Goal: Use online tool/utility: Use online tool/utility

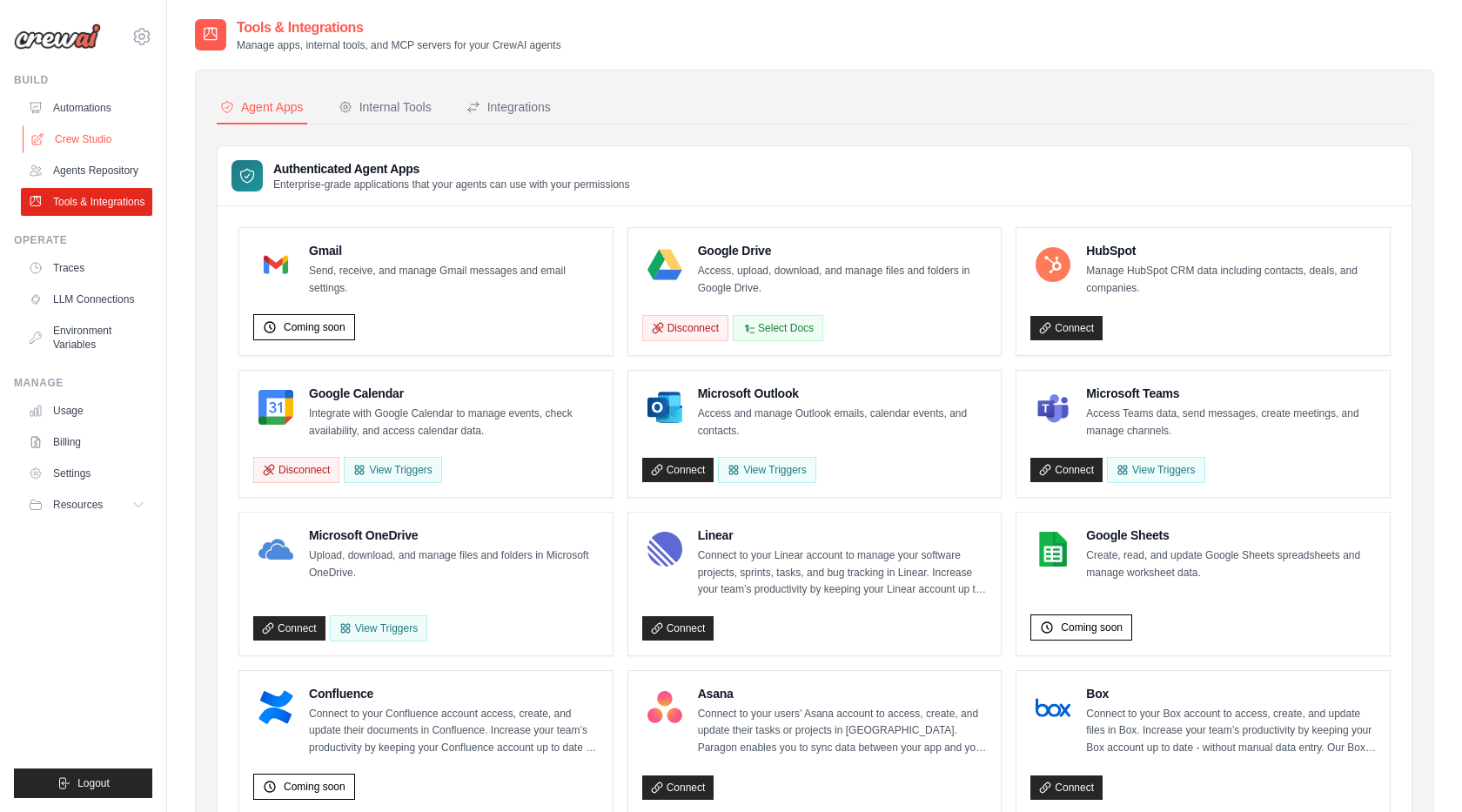
click at [86, 137] on link "Crew Studio" at bounding box center [89, 138] width 131 height 27
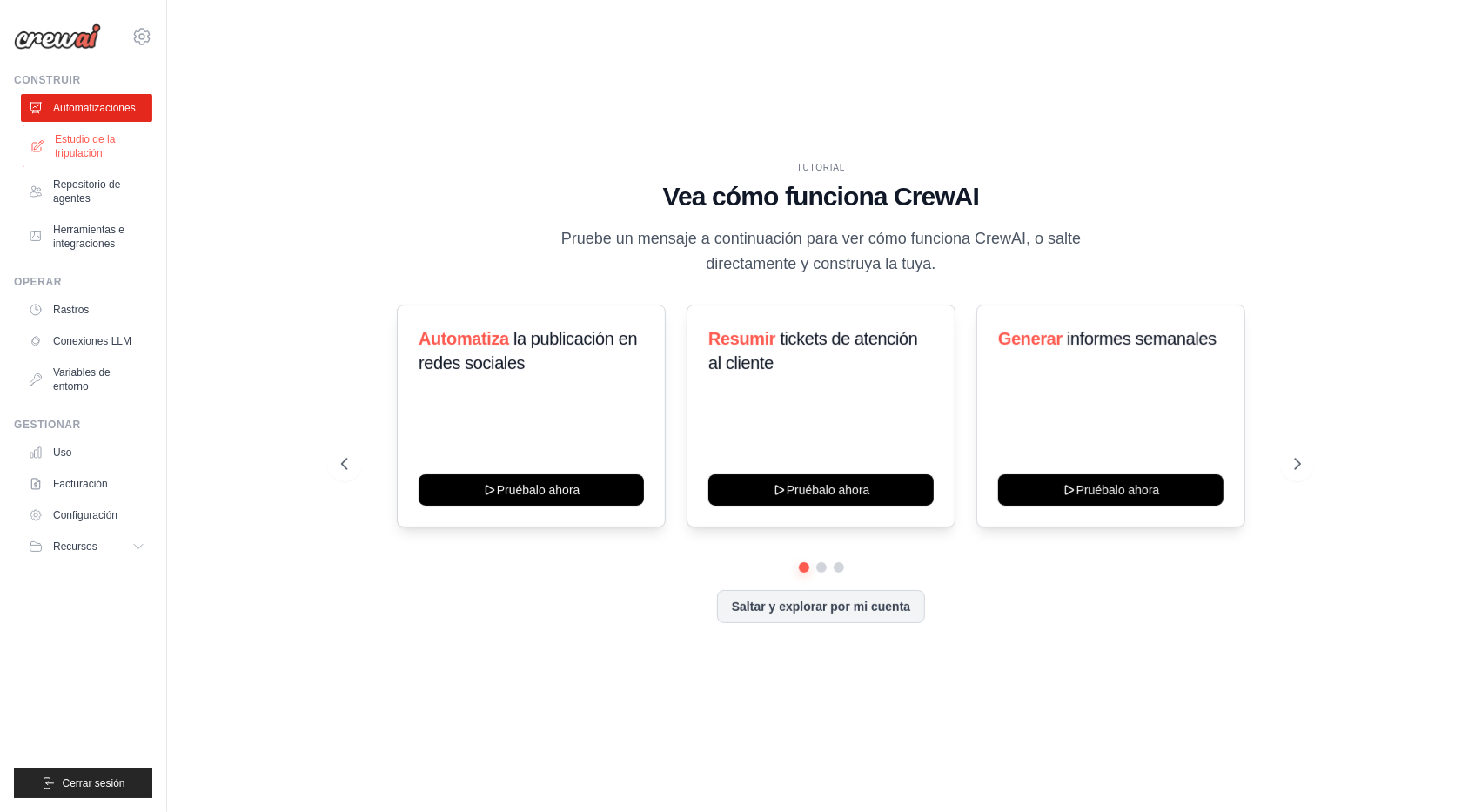
click at [78, 151] on font "Estudio de la tripulación" at bounding box center [101, 145] width 92 height 27
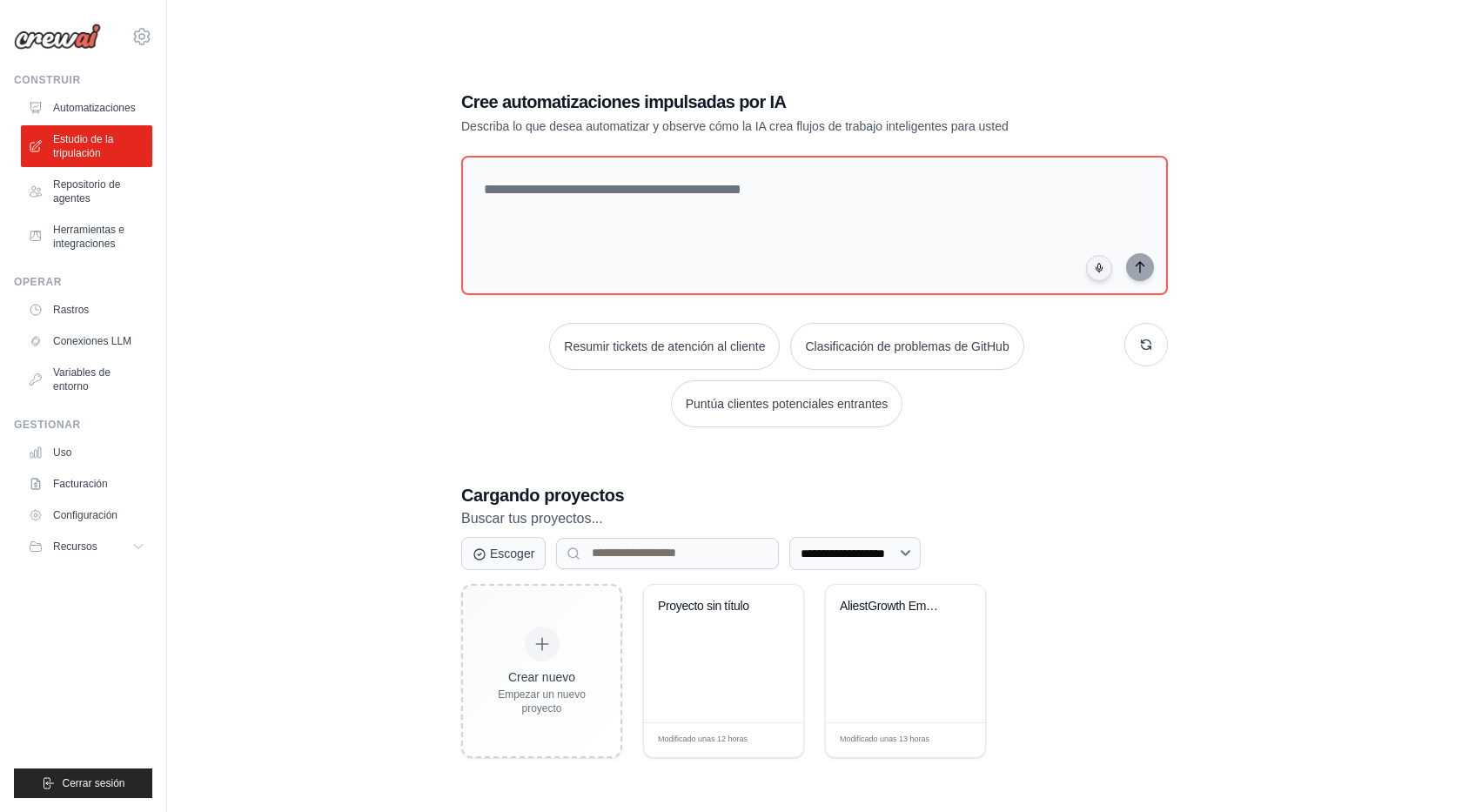
scroll to position [35, 0]
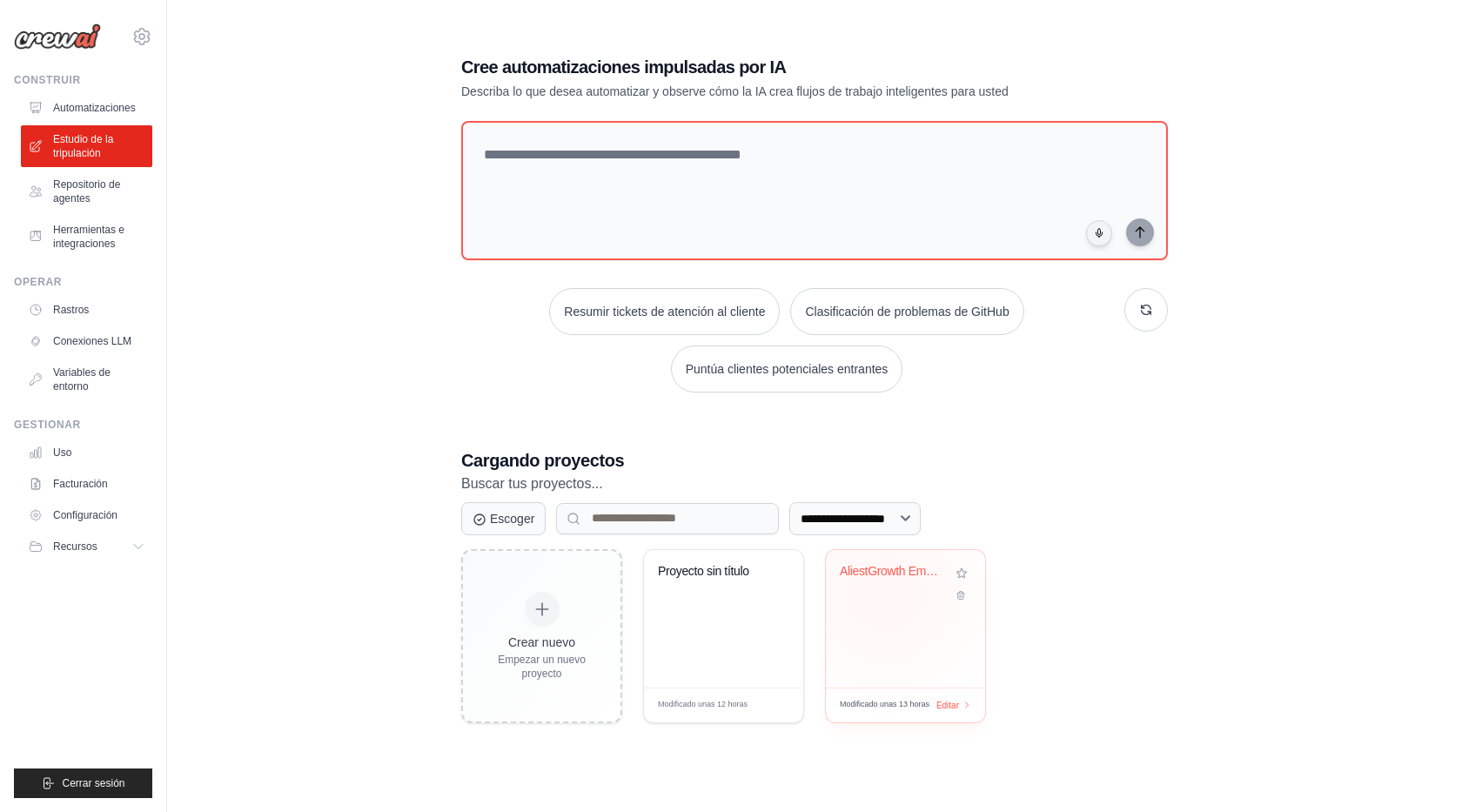
click at [886, 591] on div "AliestGrowth Email Marketing Automa..." at bounding box center [905, 583] width 131 height 40
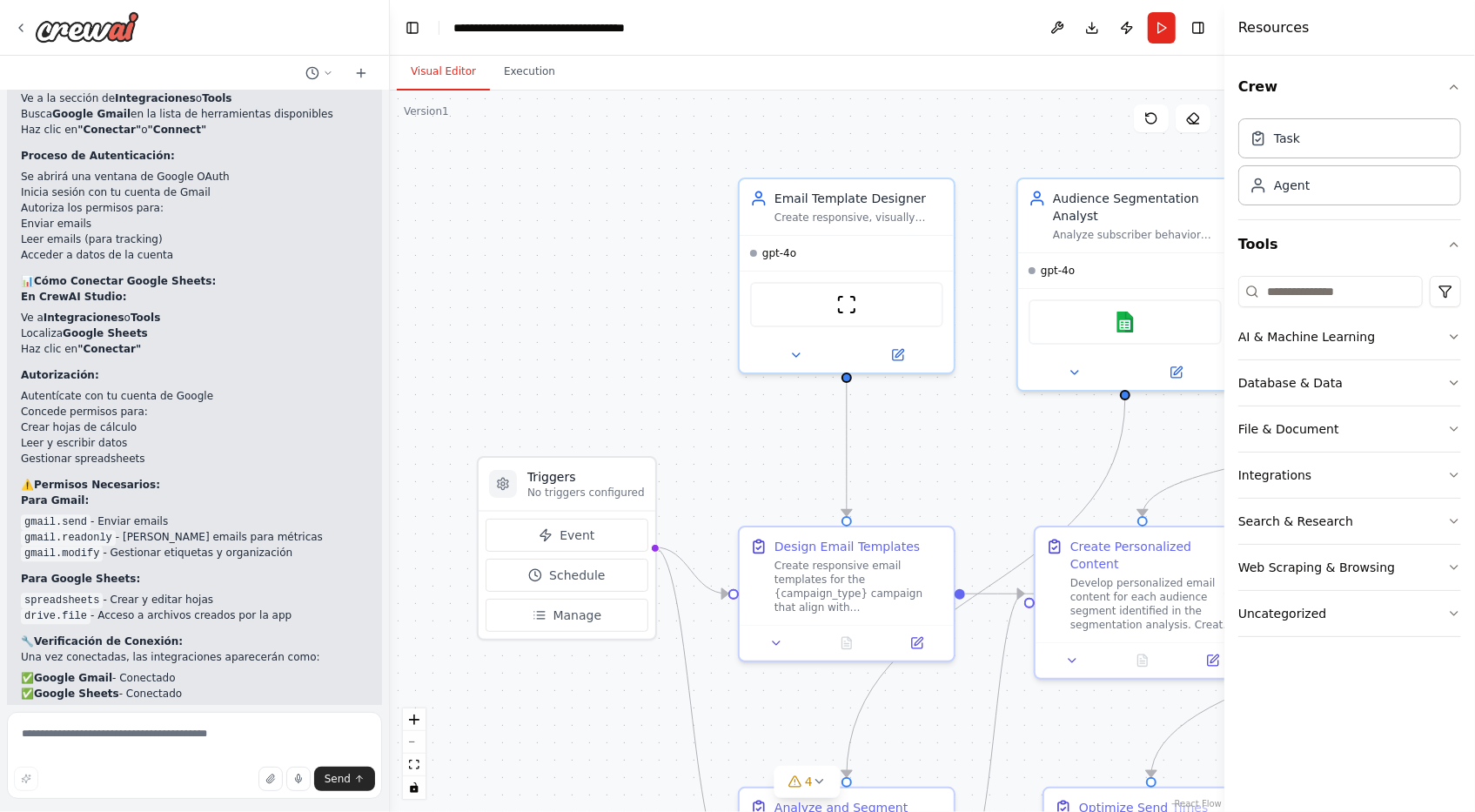
scroll to position [2908, 0]
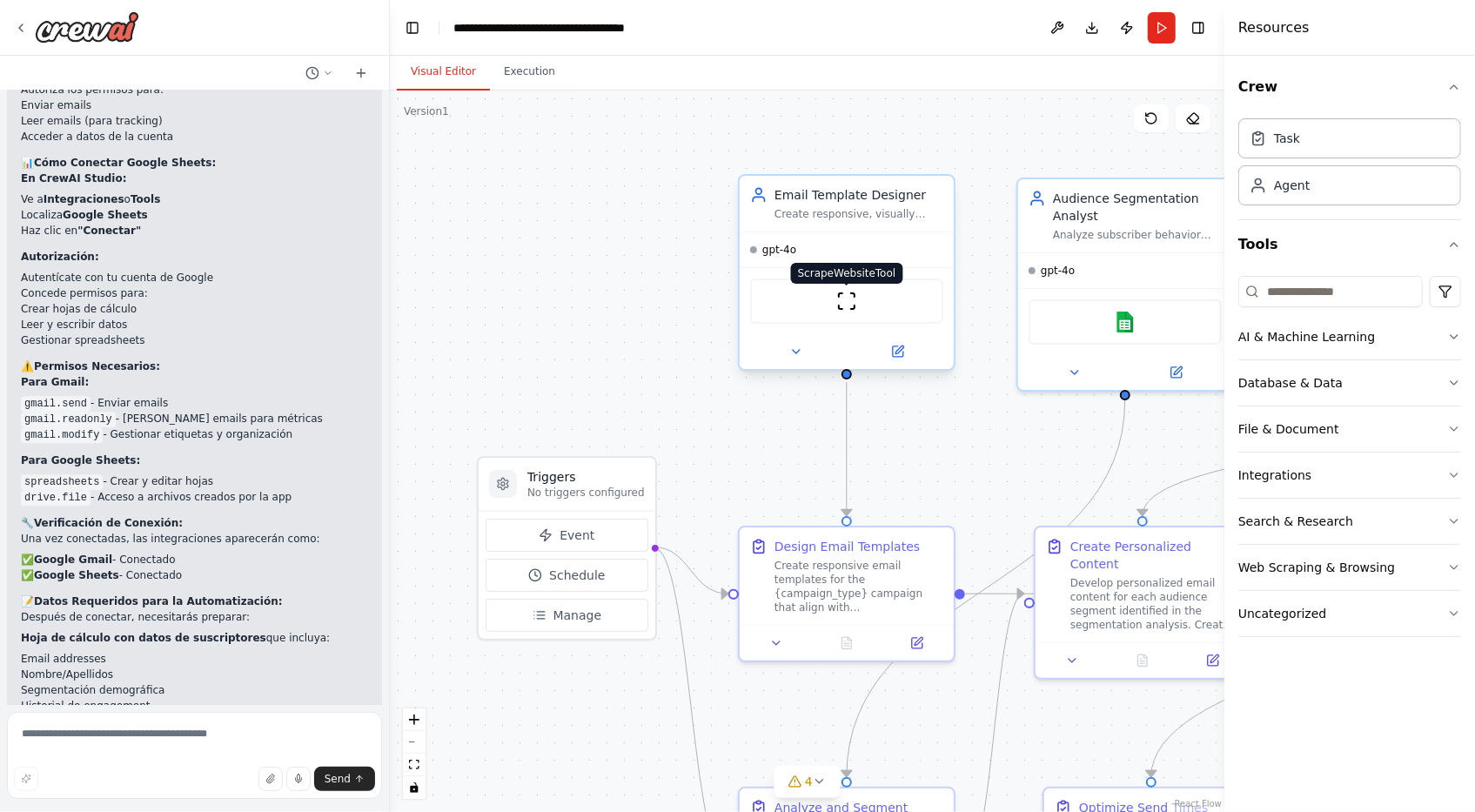
click at [841, 303] on img at bounding box center [847, 301] width 21 height 21
click at [849, 304] on img at bounding box center [847, 301] width 21 height 21
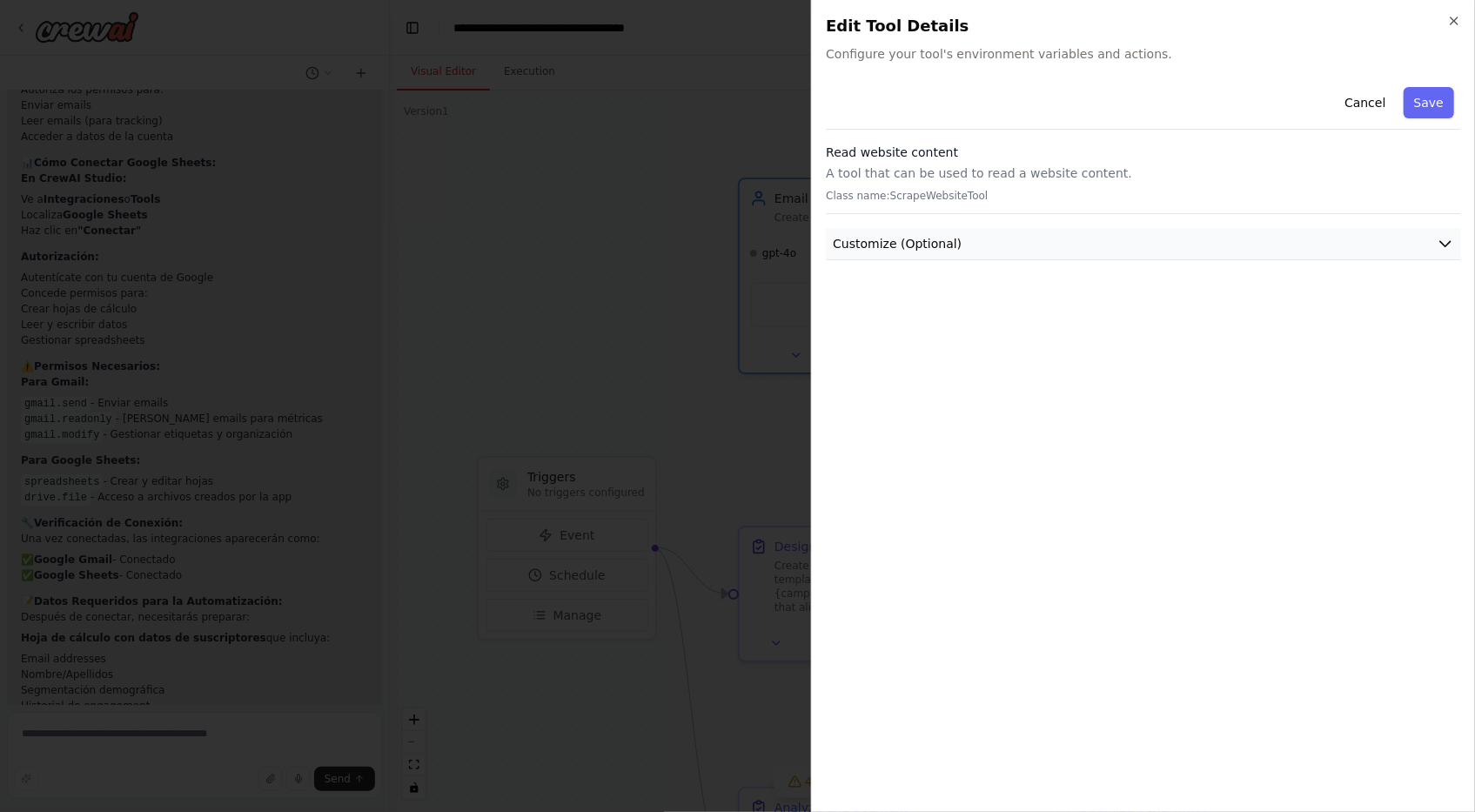
click at [1021, 233] on button "Customize (Optional)" at bounding box center [1143, 244] width 635 height 32
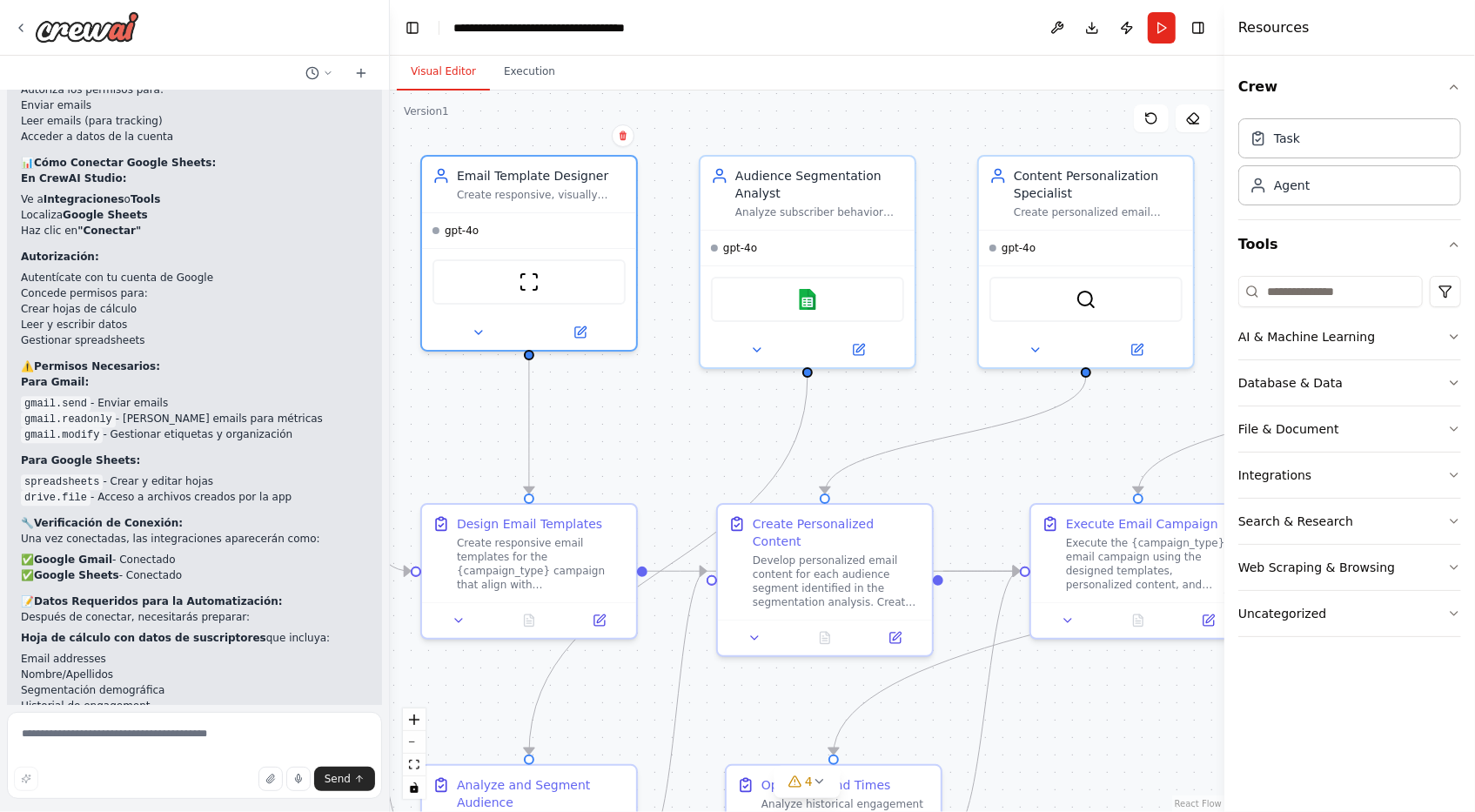
drag, startPoint x: 665, startPoint y: 308, endPoint x: 381, endPoint y: 290, distance: 284.6
click at [381, 290] on div "Build a crew that designs email templates, segments audiences based on behavior…" at bounding box center [738, 406] width 1475 height 812
click at [1086, 292] on img at bounding box center [1086, 296] width 21 height 21
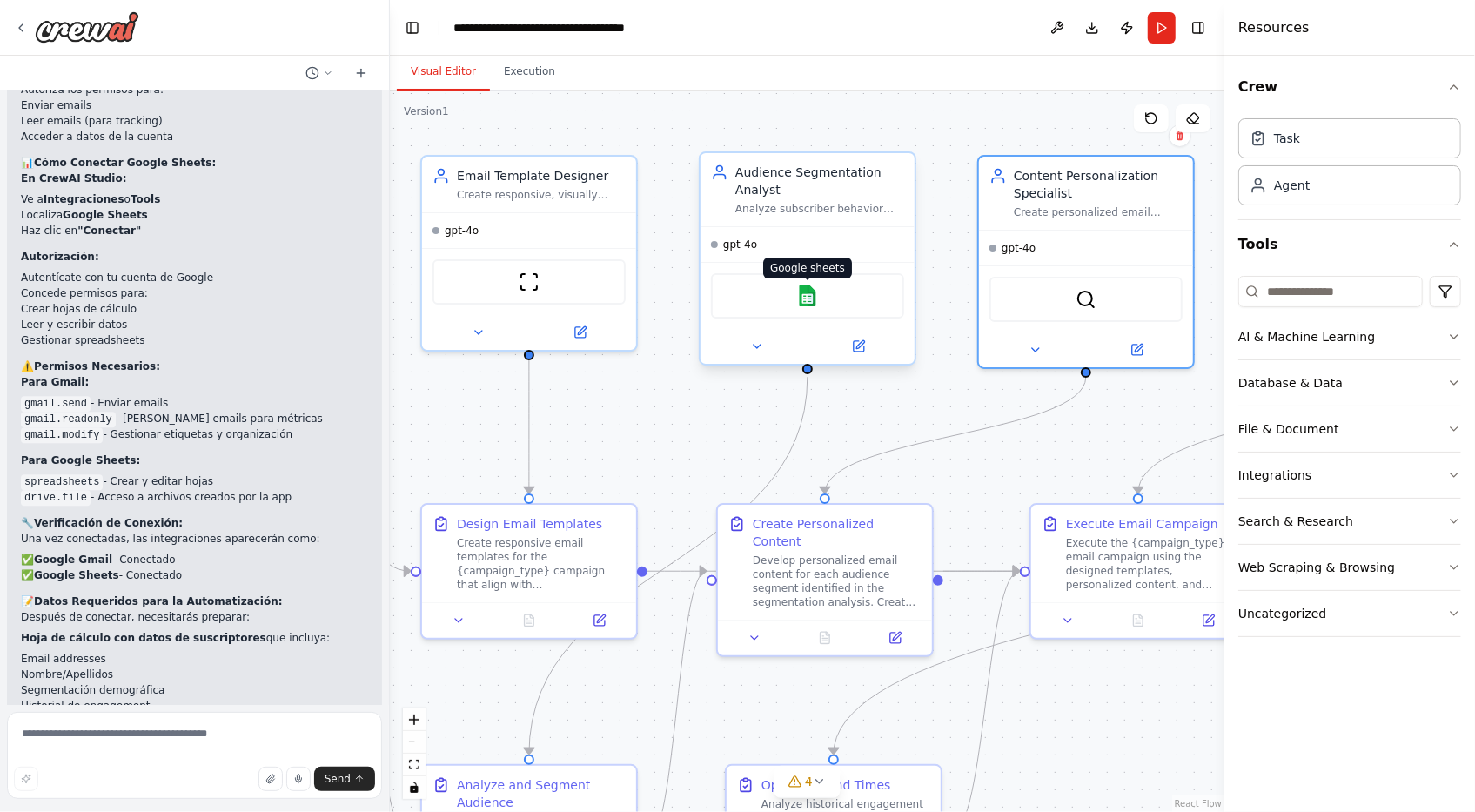
click at [804, 293] on img at bounding box center [808, 296] width 21 height 21
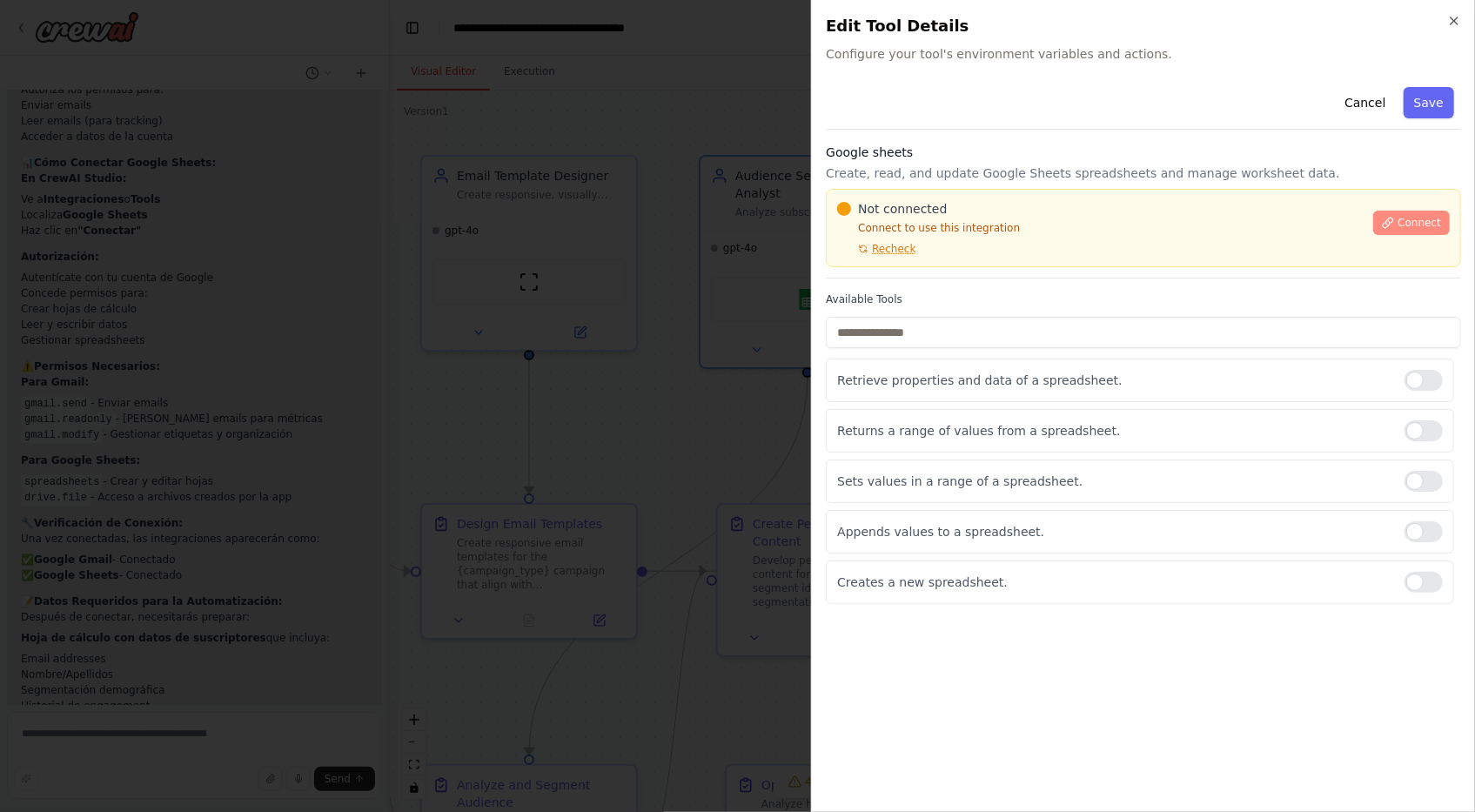
click at [1410, 223] on span "Connect" at bounding box center [1418, 223] width 43 height 14
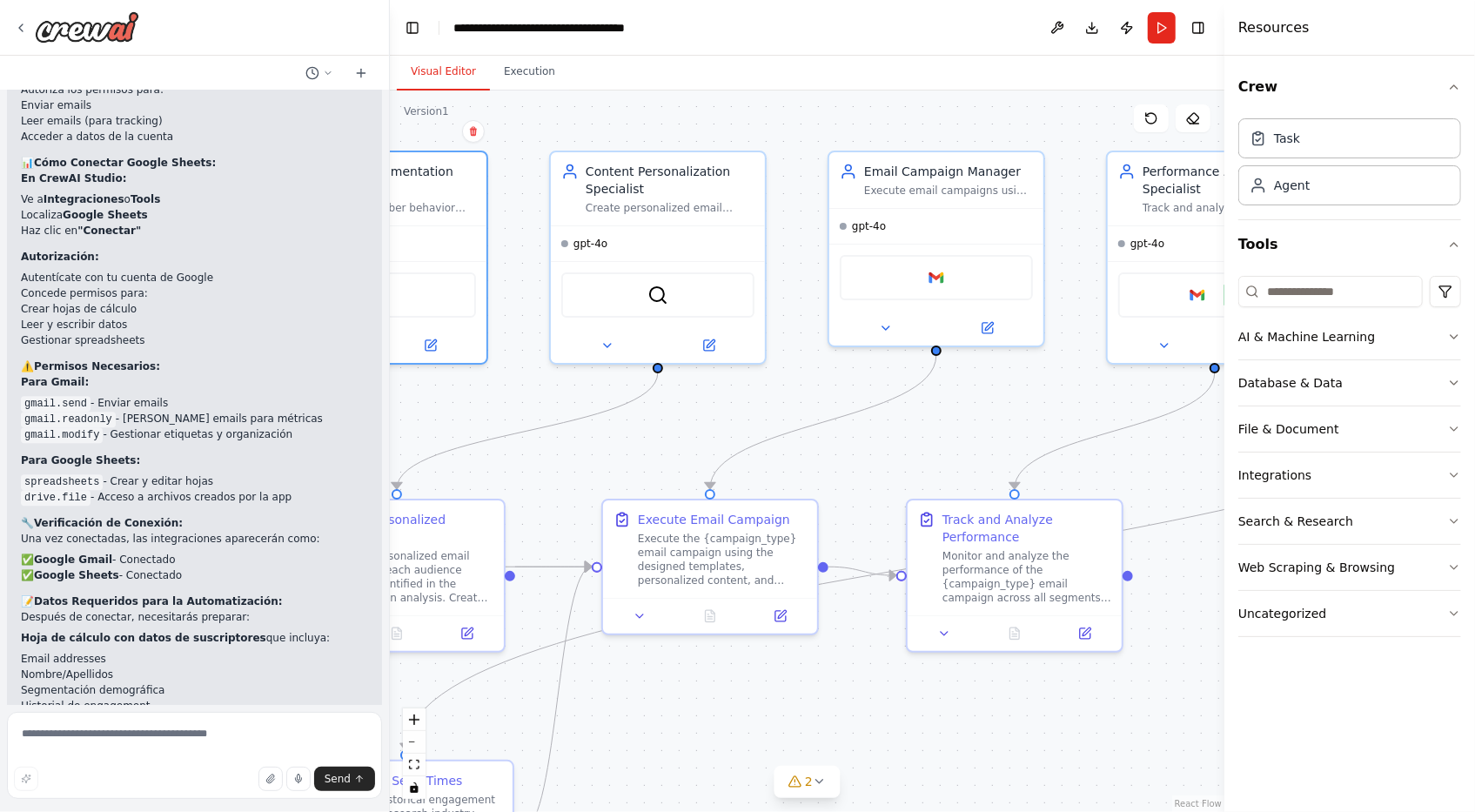
drag, startPoint x: 905, startPoint y: 427, endPoint x: 475, endPoint y: 423, distance: 430.0
click at [476, 423] on div ".deletable-edge-delete-btn { width: 20px; height: 20px; border: 0px solid #ffff…" at bounding box center [807, 451] width 834 height 722
click at [931, 277] on img at bounding box center [935, 274] width 21 height 21
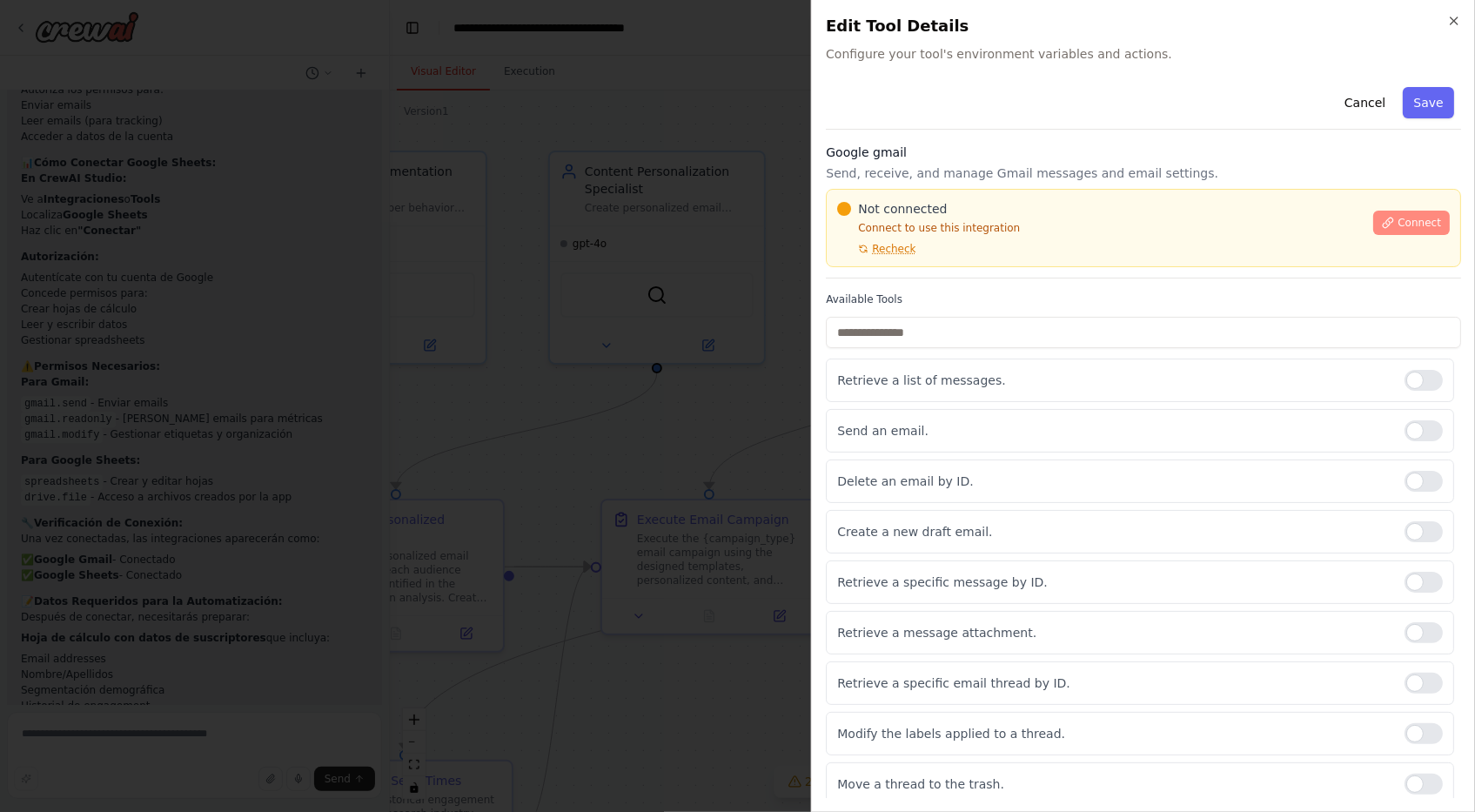
click at [1382, 225] on icon at bounding box center [1388, 223] width 12 height 12
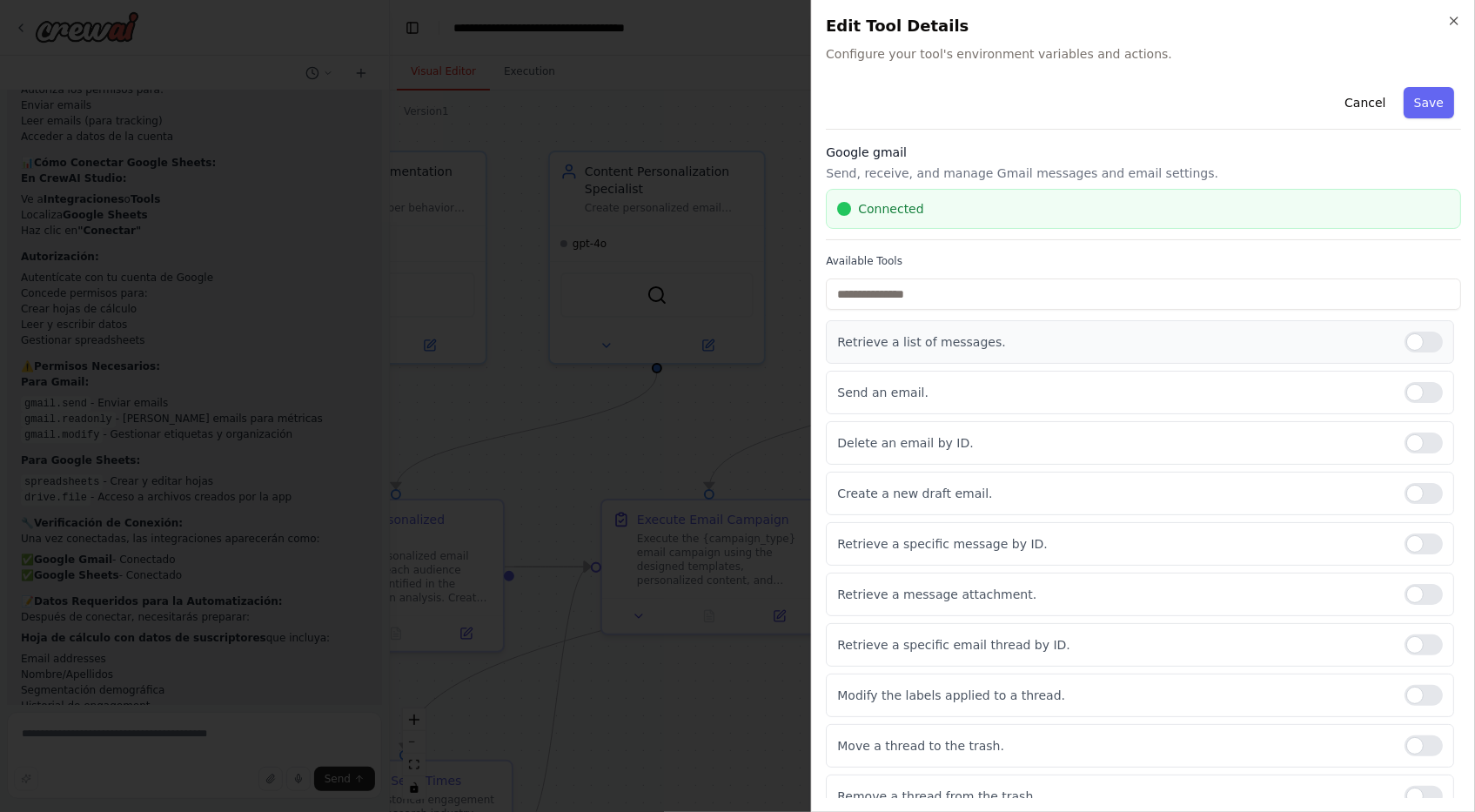
click at [1409, 332] on div at bounding box center [1423, 342] width 38 height 21
click at [1404, 338] on div at bounding box center [1423, 342] width 38 height 21
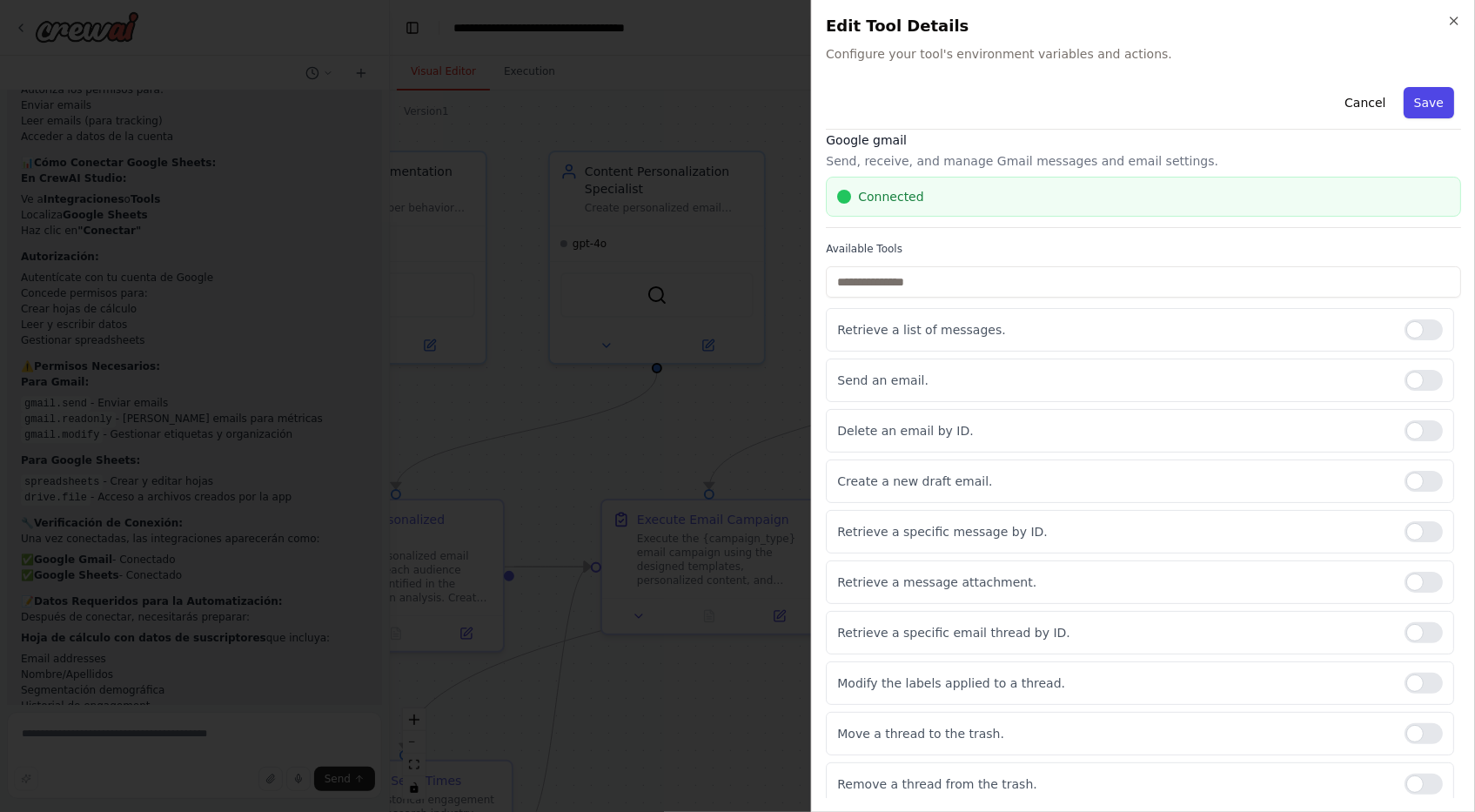
click at [1411, 98] on button "Save" at bounding box center [1428, 102] width 51 height 31
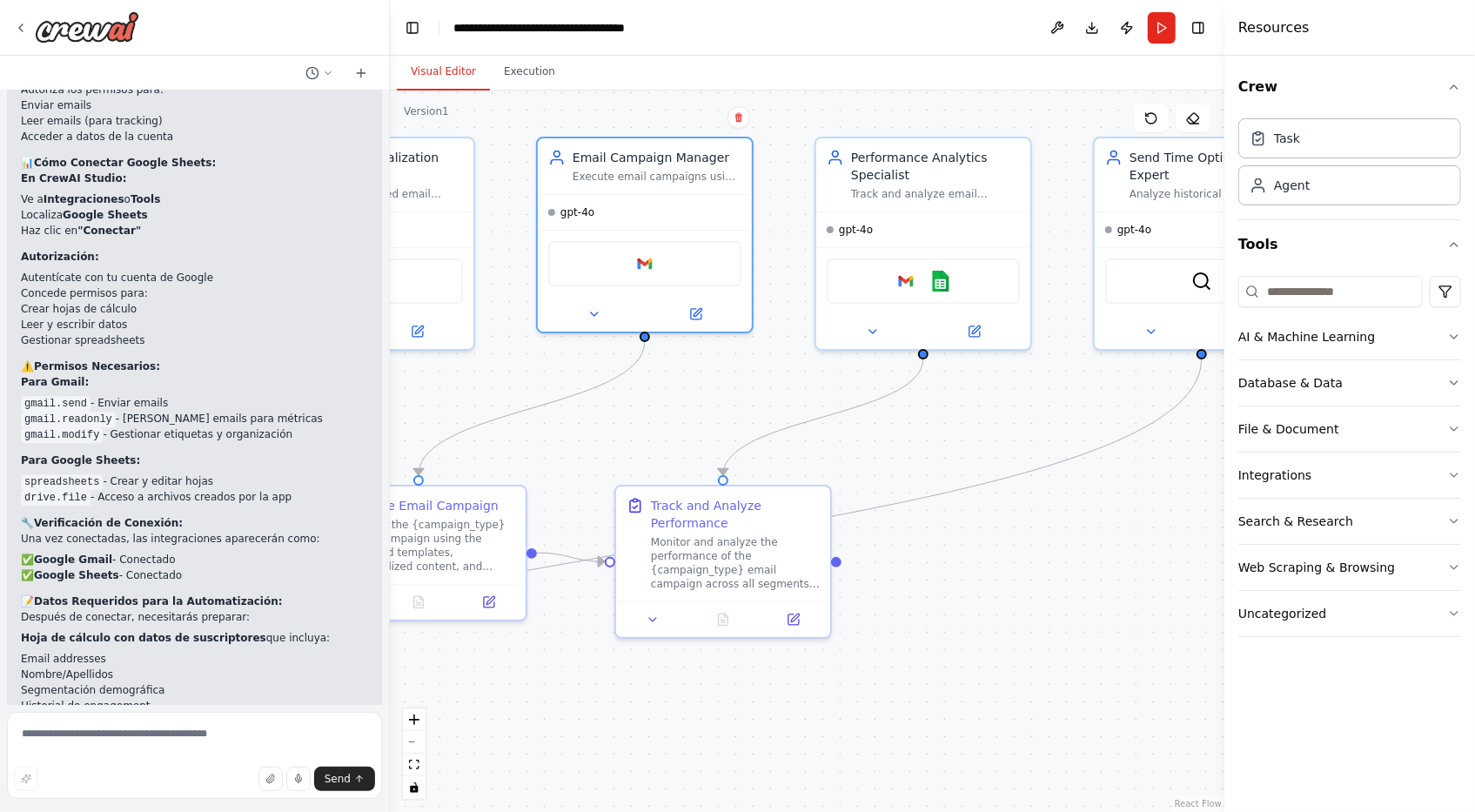
drag, startPoint x: 1016, startPoint y: 406, endPoint x: 653, endPoint y: 398, distance: 363.1
click at [653, 398] on div ".deletable-edge-delete-btn { width: 20px; height: 20px; border: 0px solid #ffff…" at bounding box center [807, 451] width 834 height 722
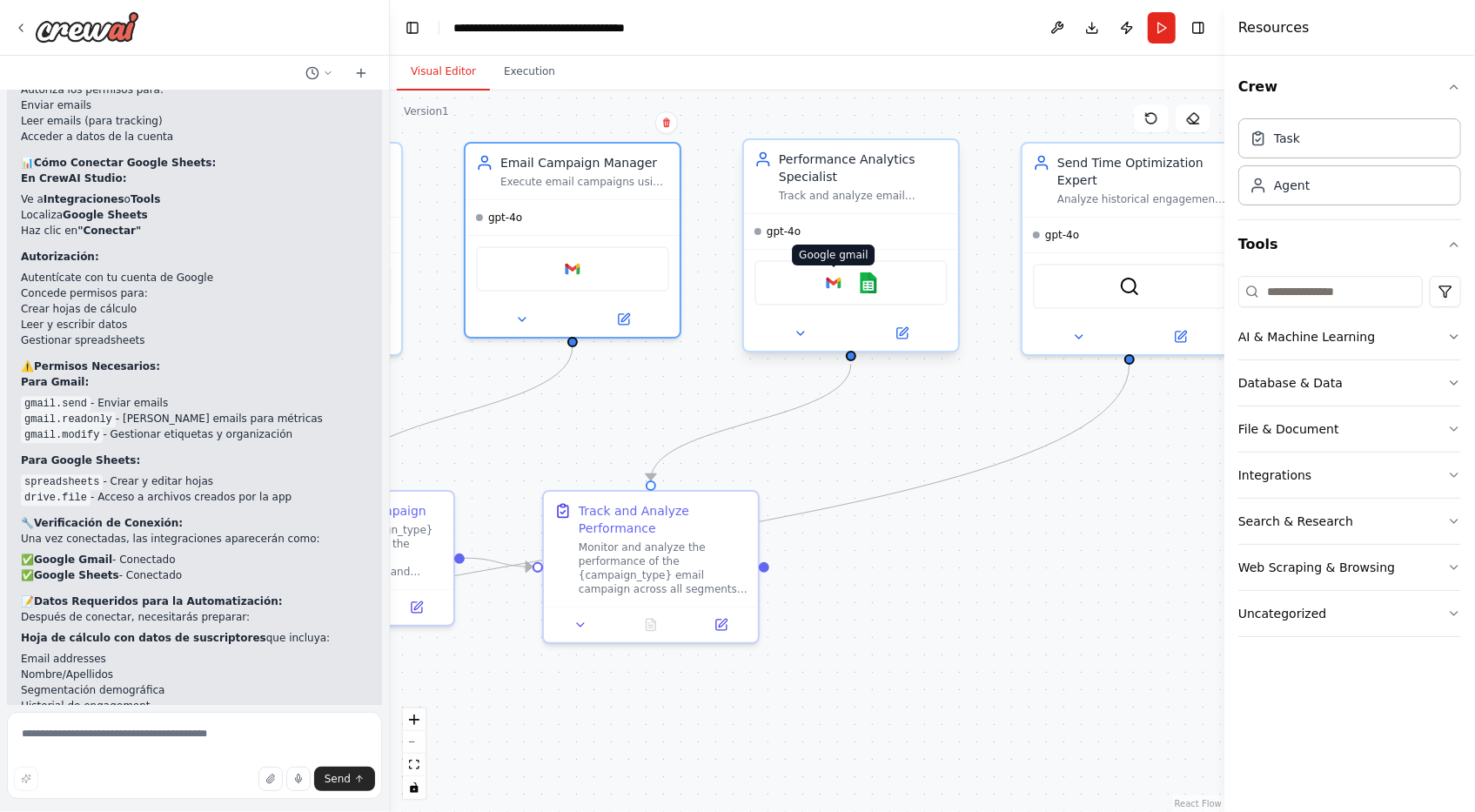
click at [839, 288] on img at bounding box center [833, 283] width 21 height 21
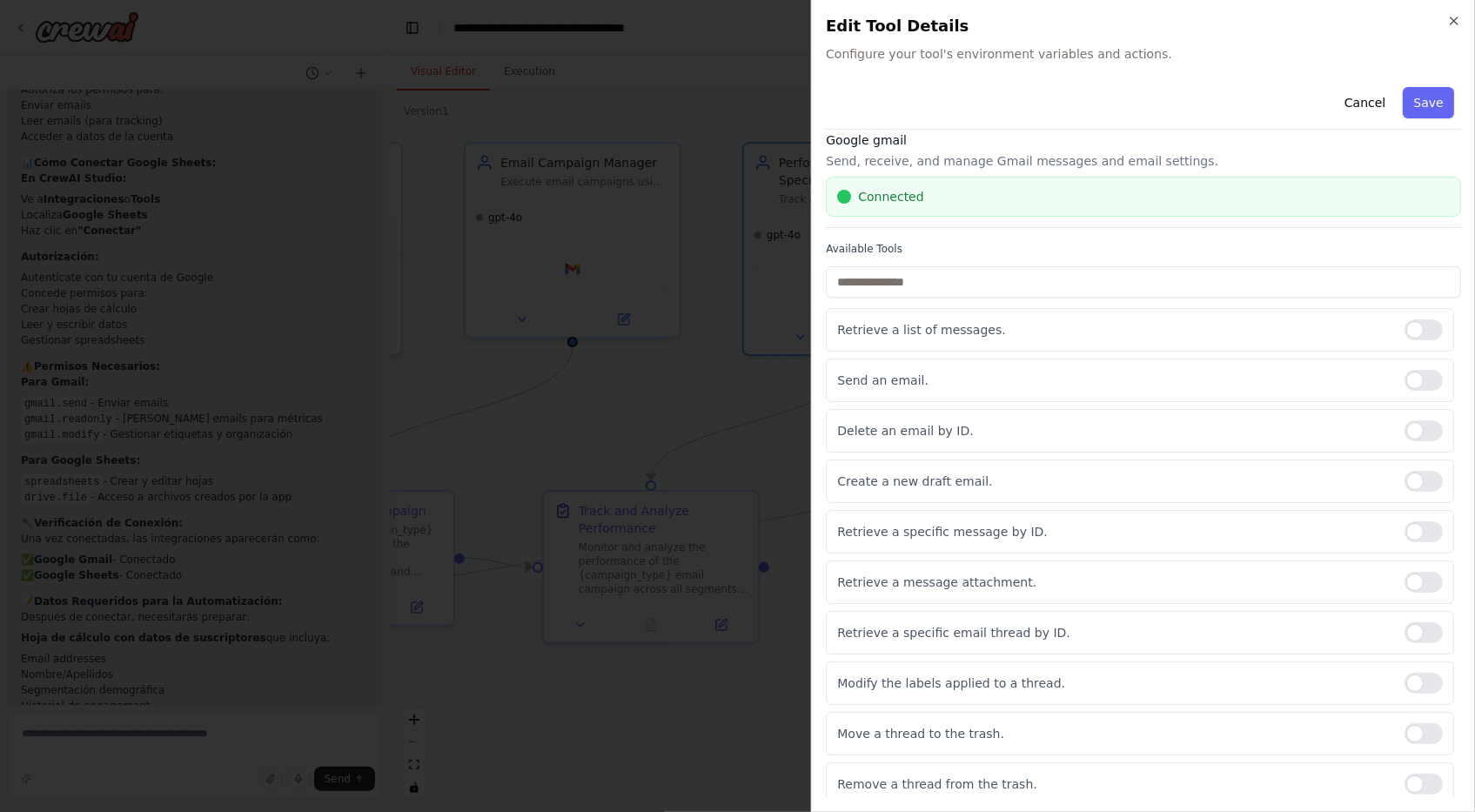
scroll to position [0, 0]
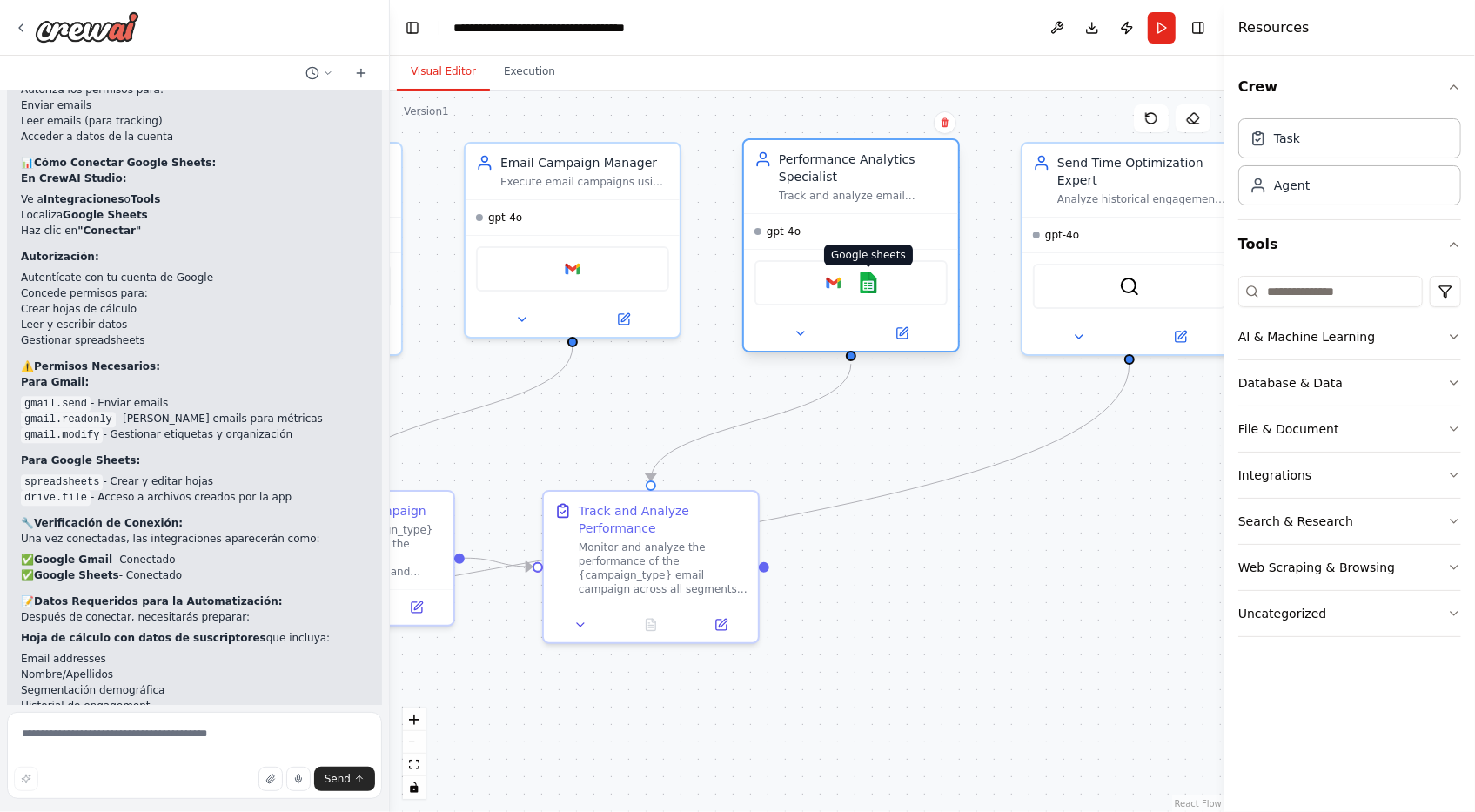
click at [870, 285] on img at bounding box center [869, 283] width 21 height 21
click at [868, 289] on img at bounding box center [869, 283] width 21 height 21
click at [869, 283] on img at bounding box center [869, 283] width 21 height 21
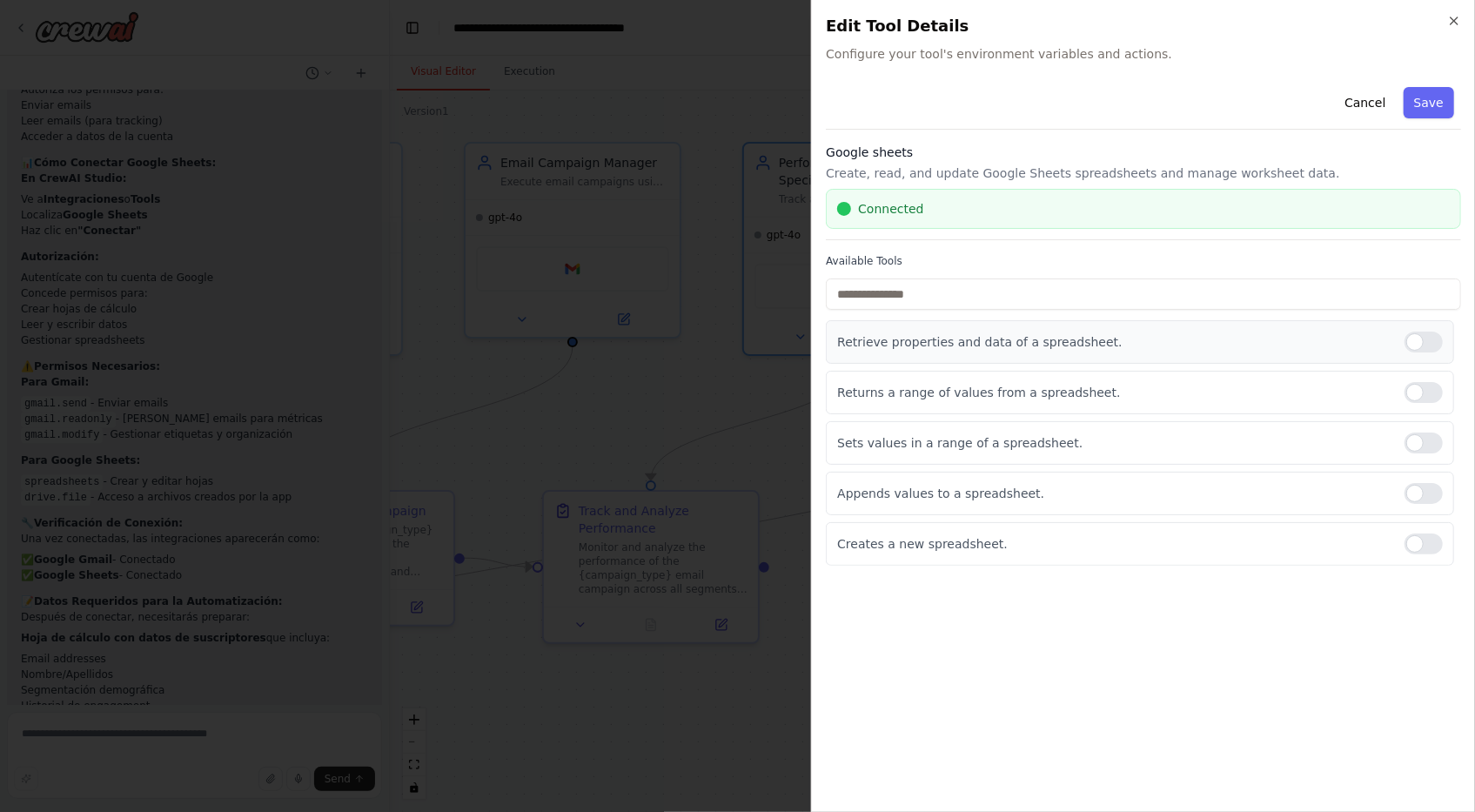
click at [1424, 334] on div at bounding box center [1423, 342] width 38 height 21
click at [1432, 386] on div at bounding box center [1423, 393] width 38 height 21
click at [1434, 103] on button "Save" at bounding box center [1428, 102] width 51 height 31
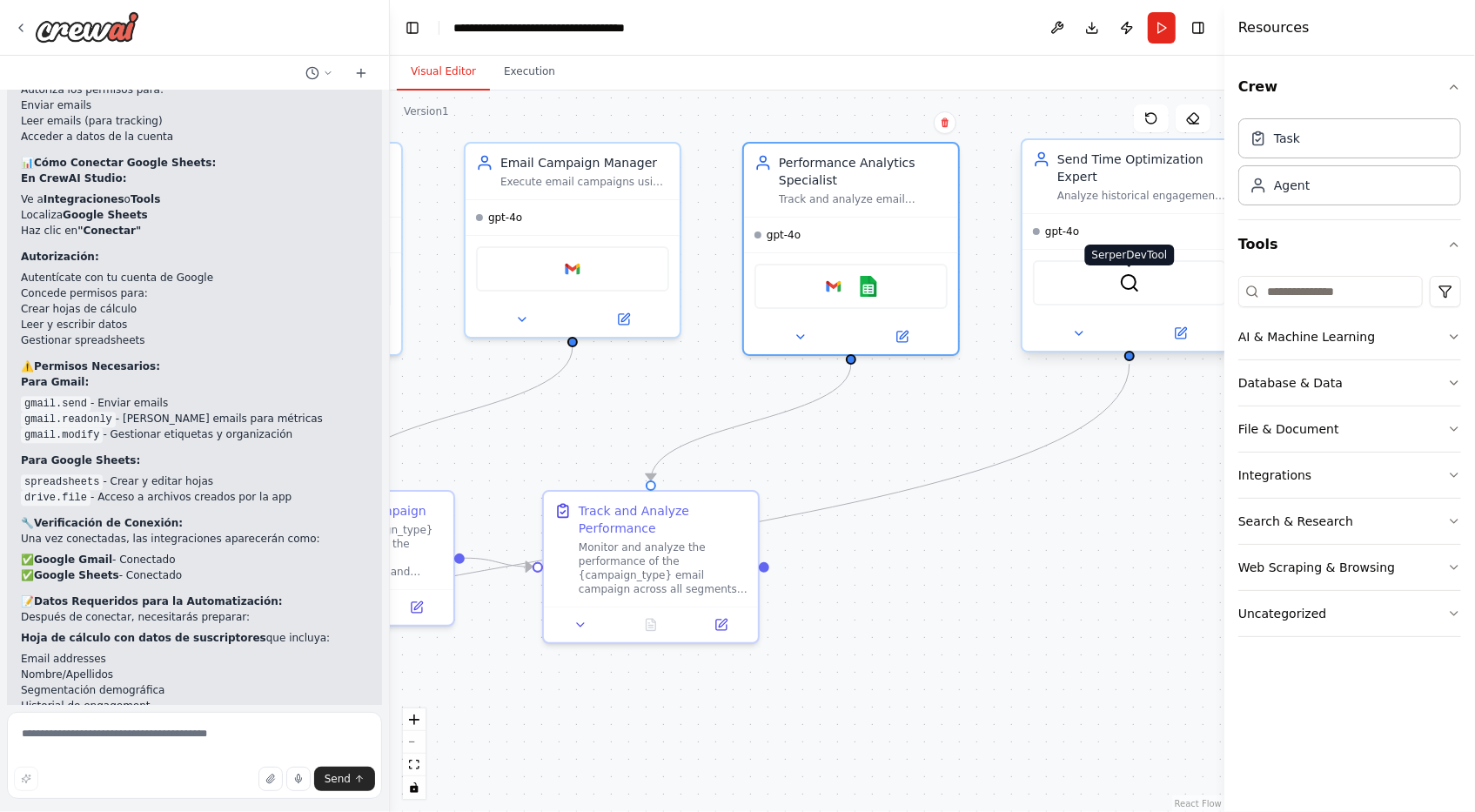
click at [1131, 278] on img at bounding box center [1129, 283] width 21 height 21
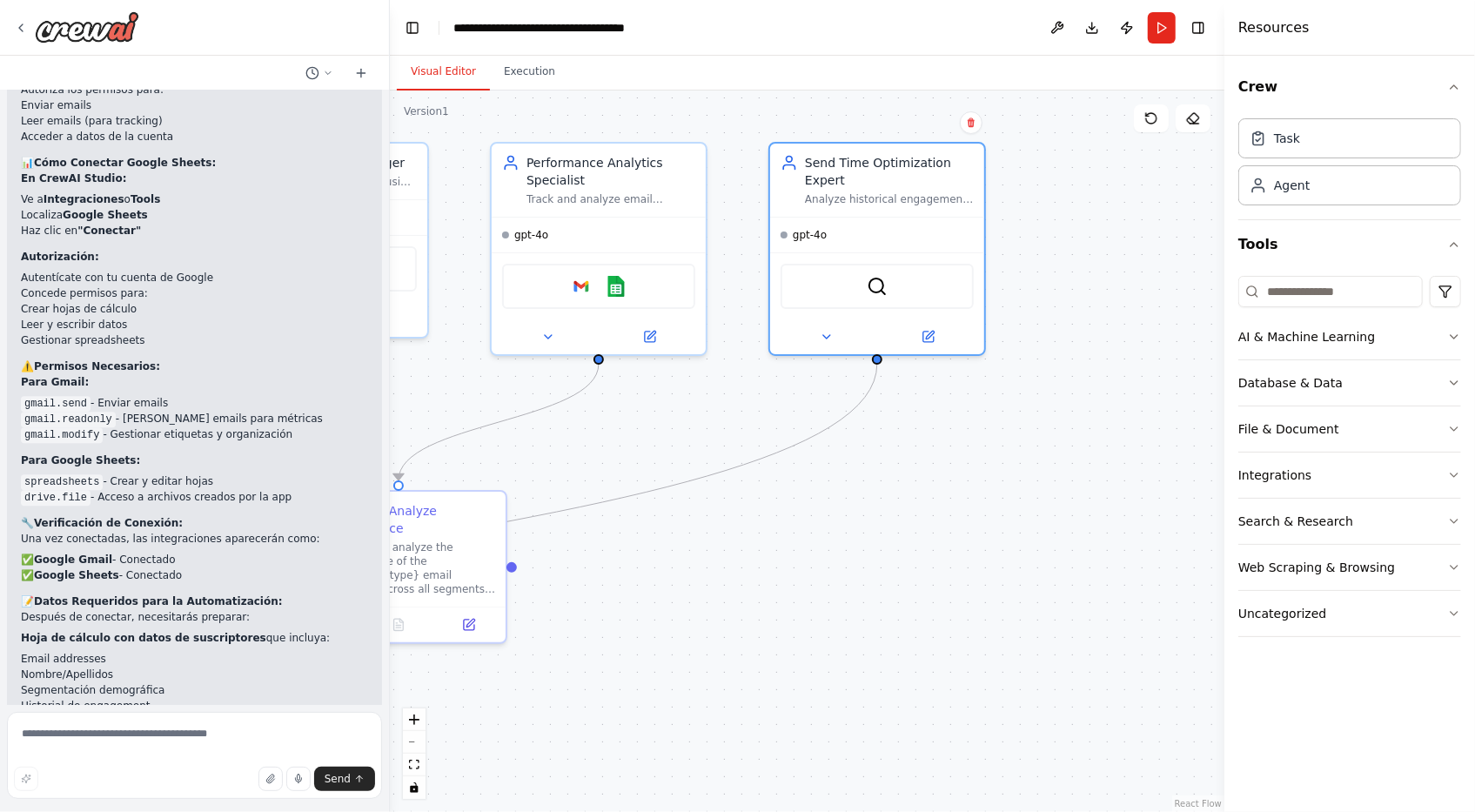
drag, startPoint x: 1113, startPoint y: 453, endPoint x: 862, endPoint y: 453, distance: 251.0
click at [862, 453] on div ".deletable-edge-delete-btn { width: 20px; height: 20px; border: 0px solid #ffff…" at bounding box center [807, 451] width 834 height 722
click at [628, 239] on div "gpt-4o" at bounding box center [598, 230] width 214 height 35
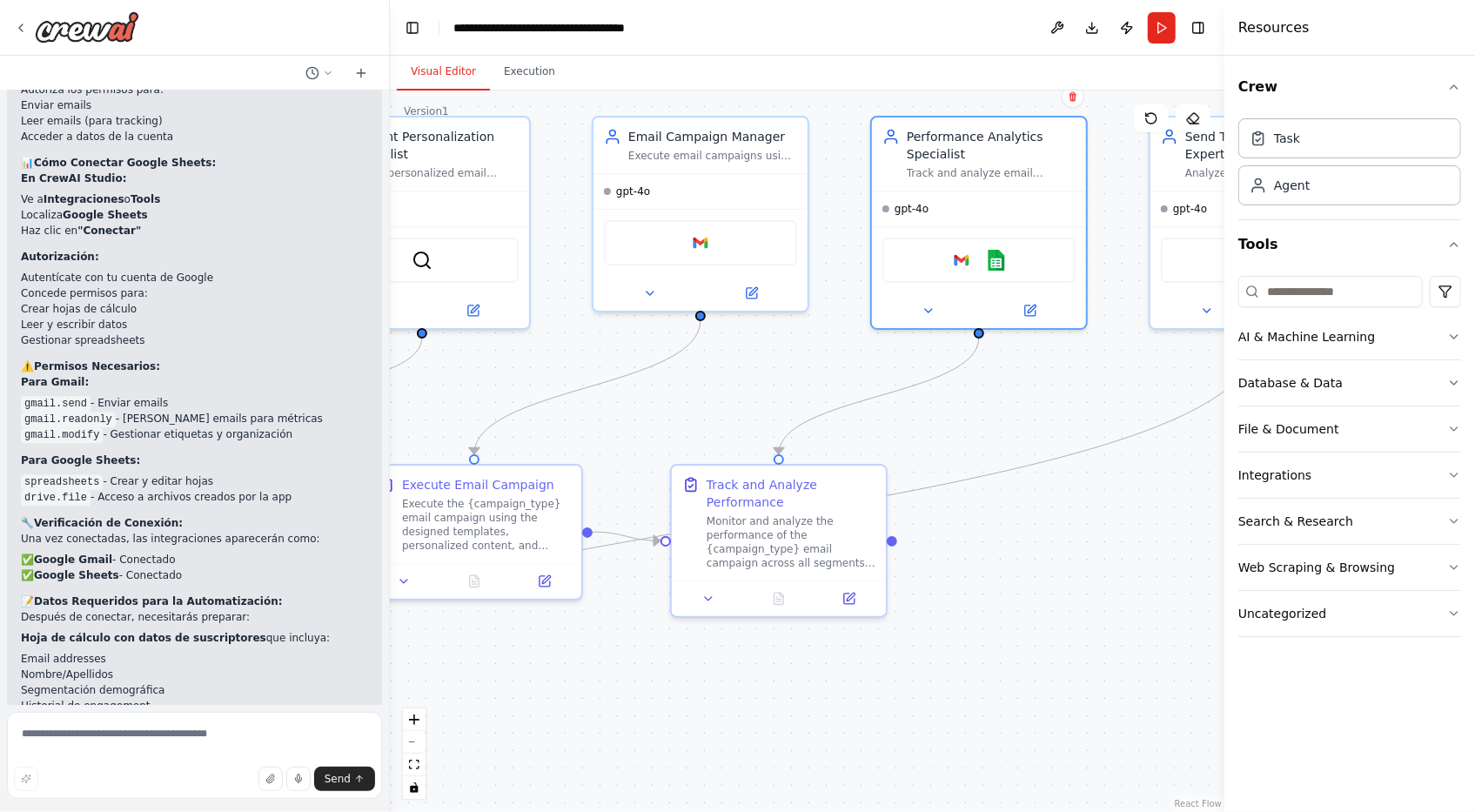
drag, startPoint x: 831, startPoint y: 535, endPoint x: 1211, endPoint y: 508, distance: 381.0
click at [1211, 508] on div ".deletable-edge-delete-btn { width: 20px; height: 20px; border: 0px solid #ffff…" at bounding box center [807, 451] width 834 height 722
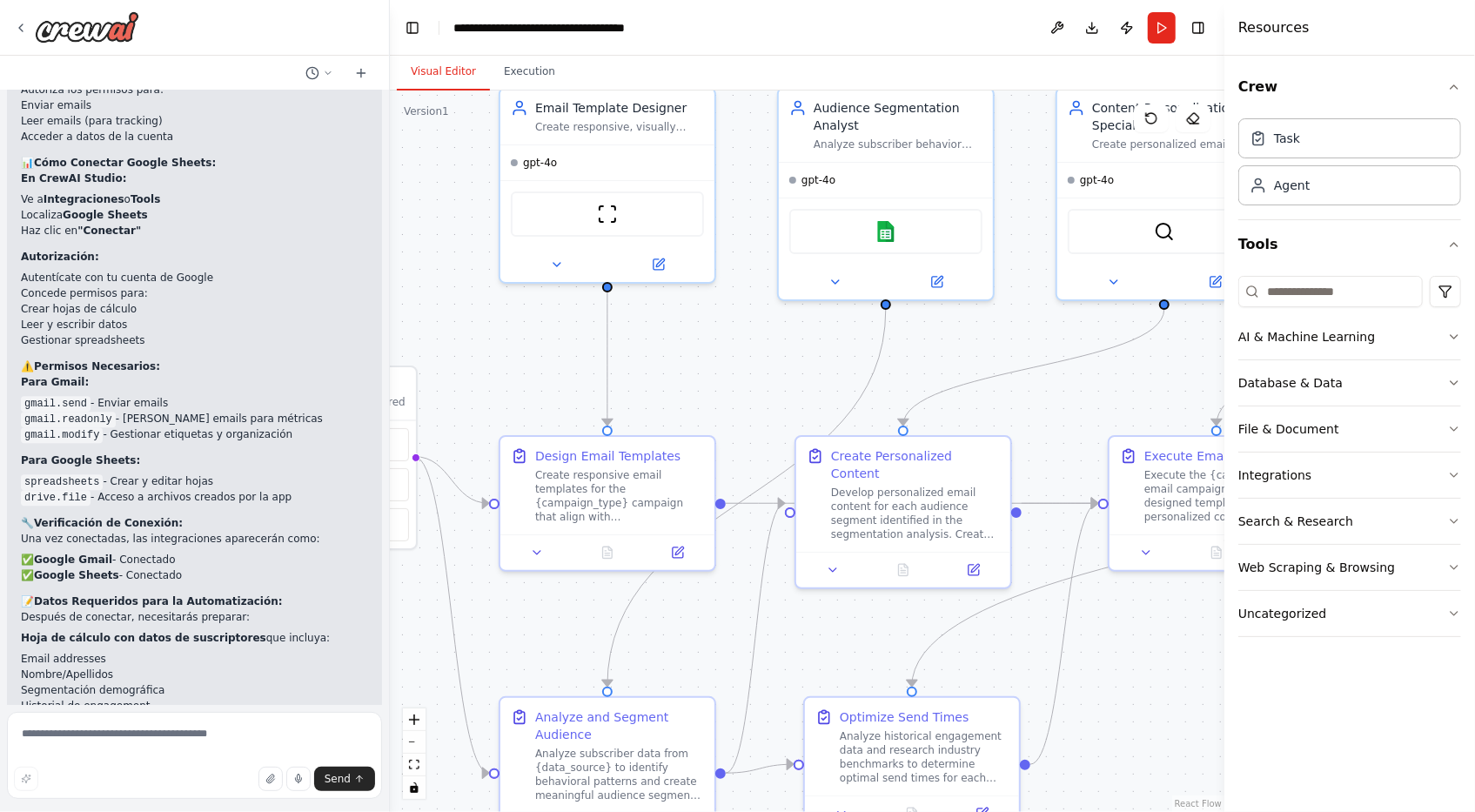
drag, startPoint x: 454, startPoint y: 383, endPoint x: 1197, endPoint y: 354, distance: 743.6
click at [1197, 354] on div ".deletable-edge-delete-btn { width: 20px; height: 20px; border: 0px solid #ffff…" at bounding box center [807, 451] width 834 height 722
click at [550, 162] on span "gpt-4o" at bounding box center [540, 160] width 34 height 14
click at [551, 260] on icon at bounding box center [557, 262] width 14 height 14
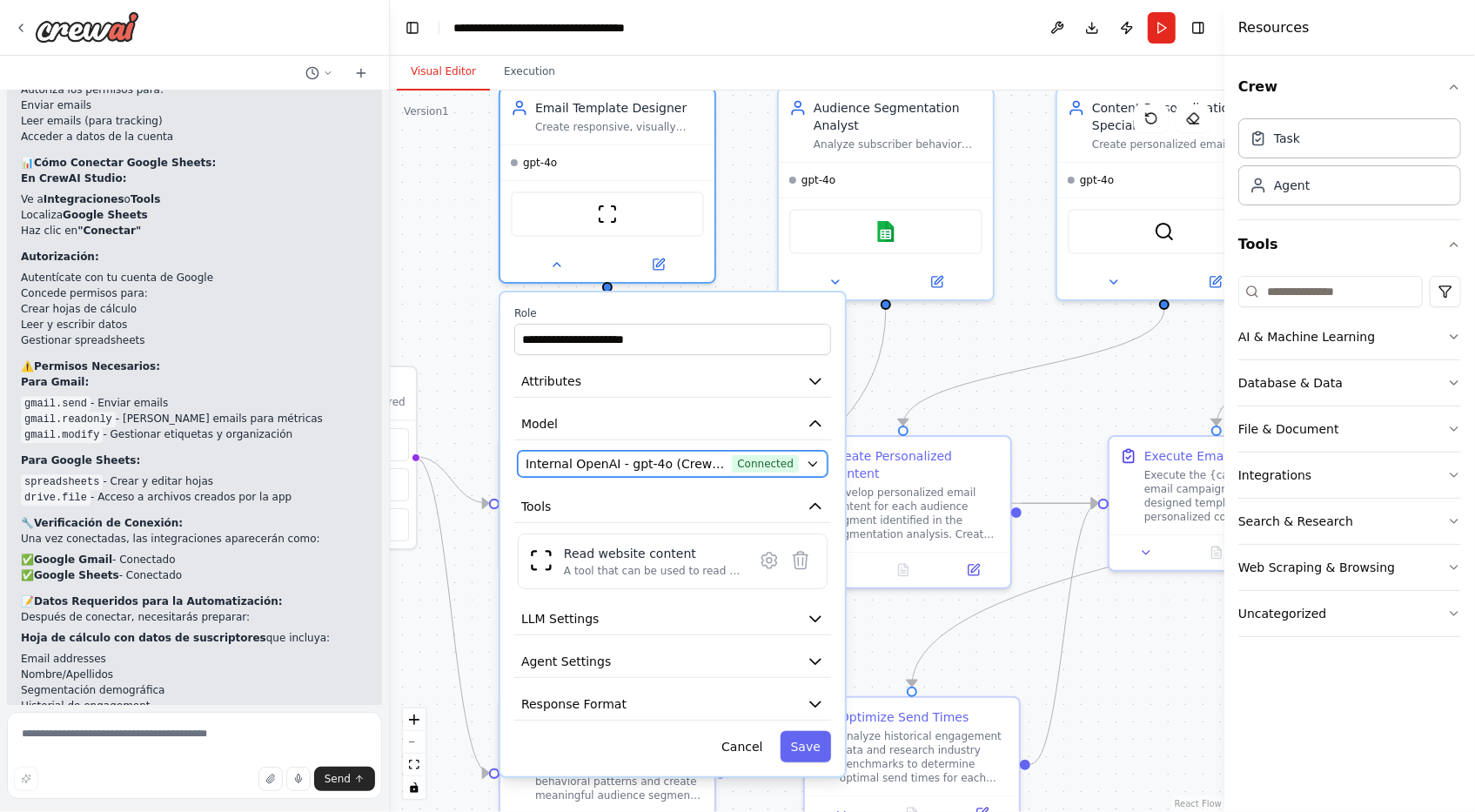
click at [818, 460] on icon "button" at bounding box center [813, 464] width 14 height 14
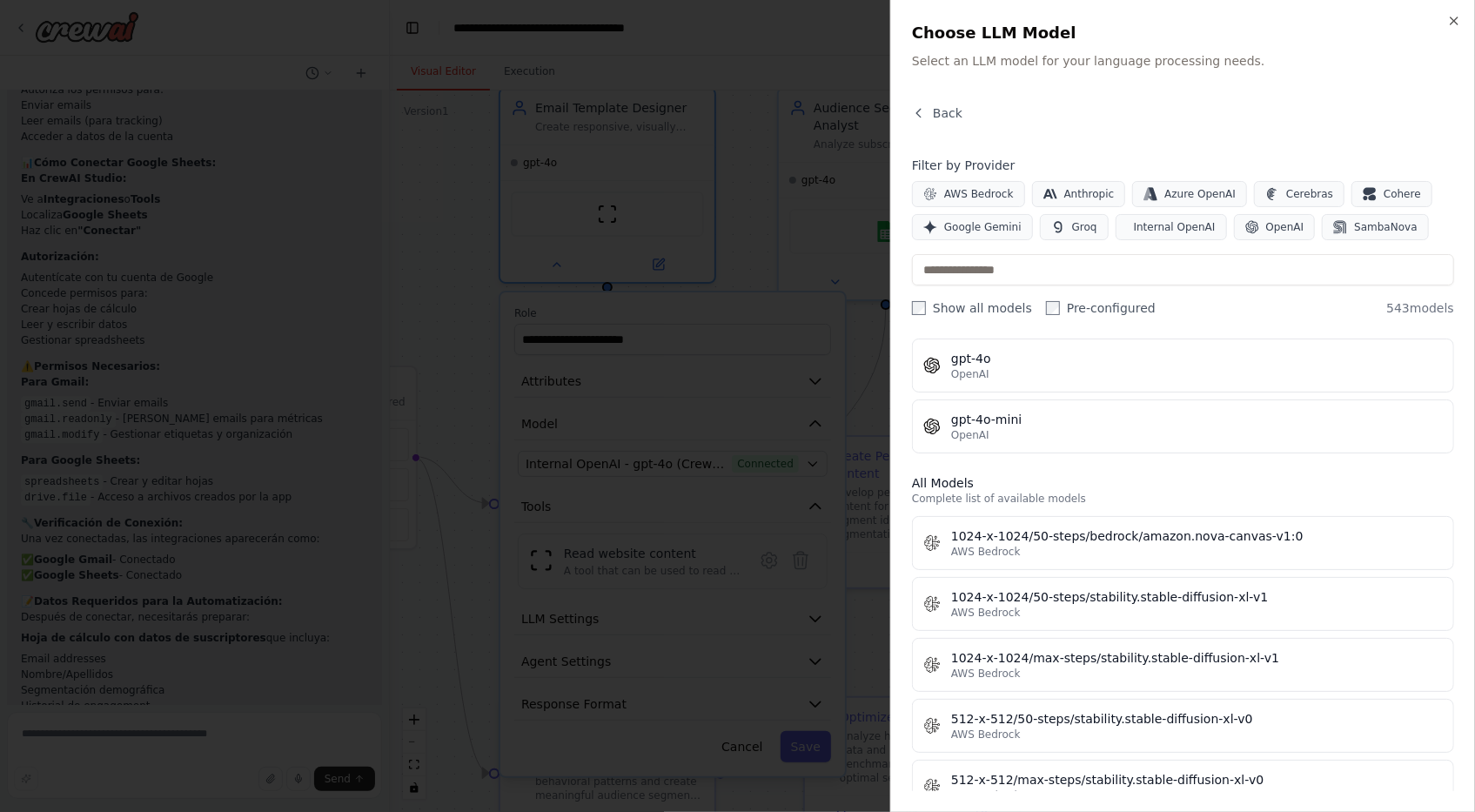
scroll to position [580, 0]
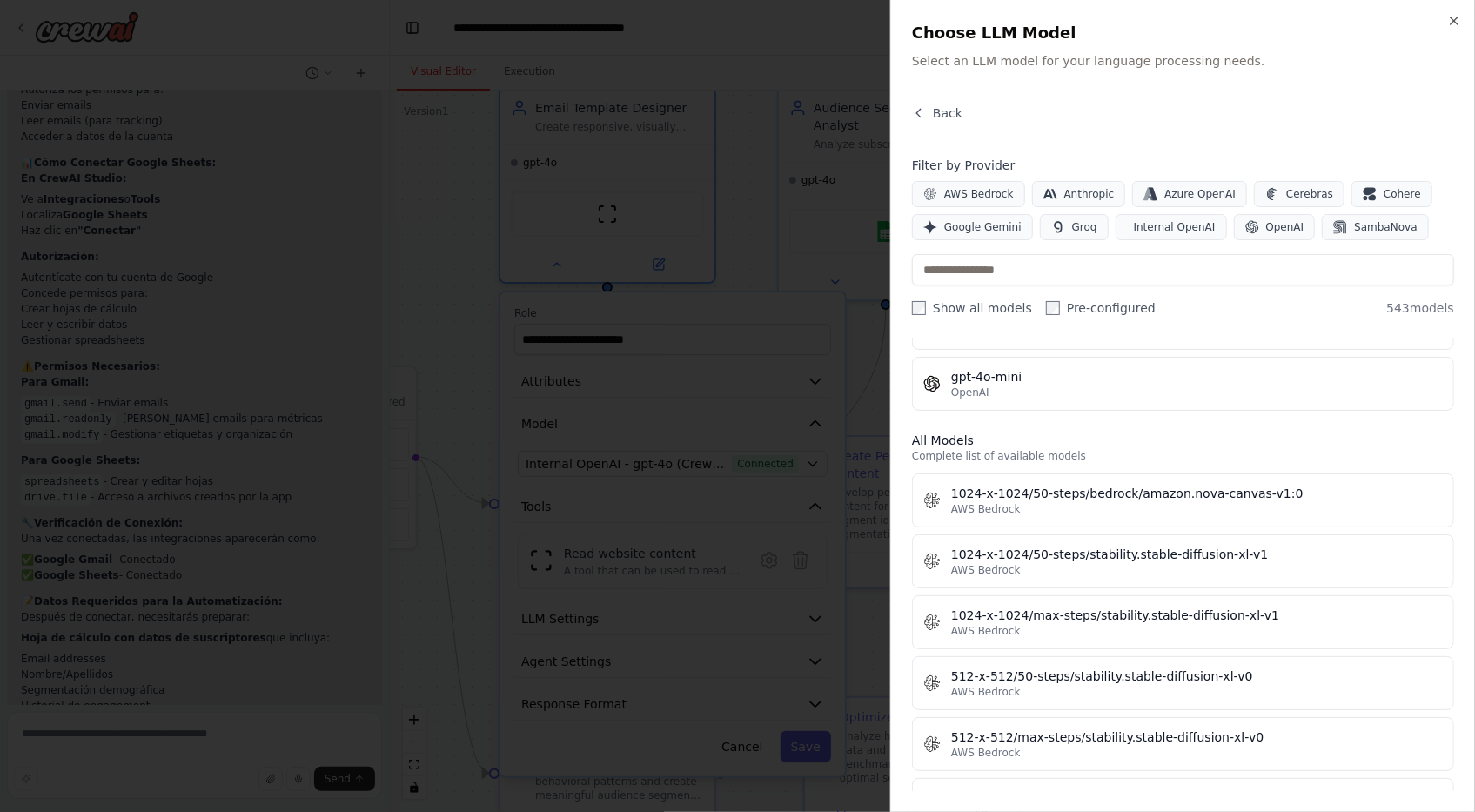
click at [421, 191] on div at bounding box center [738, 406] width 1475 height 812
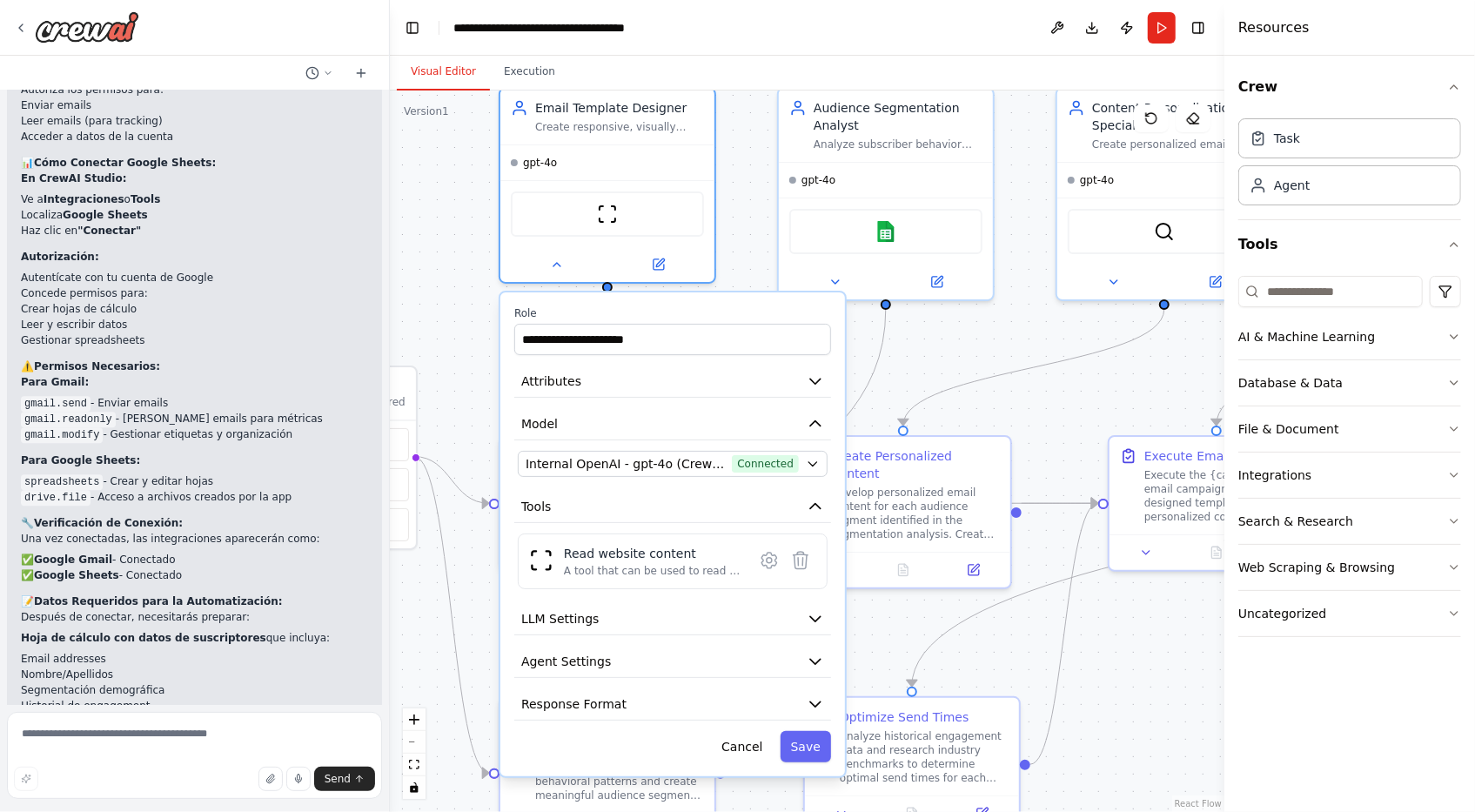
click at [422, 233] on div ".deletable-edge-delete-btn { width: 20px; height: 20px; border: 0px solid #ffff…" at bounding box center [807, 451] width 834 height 722
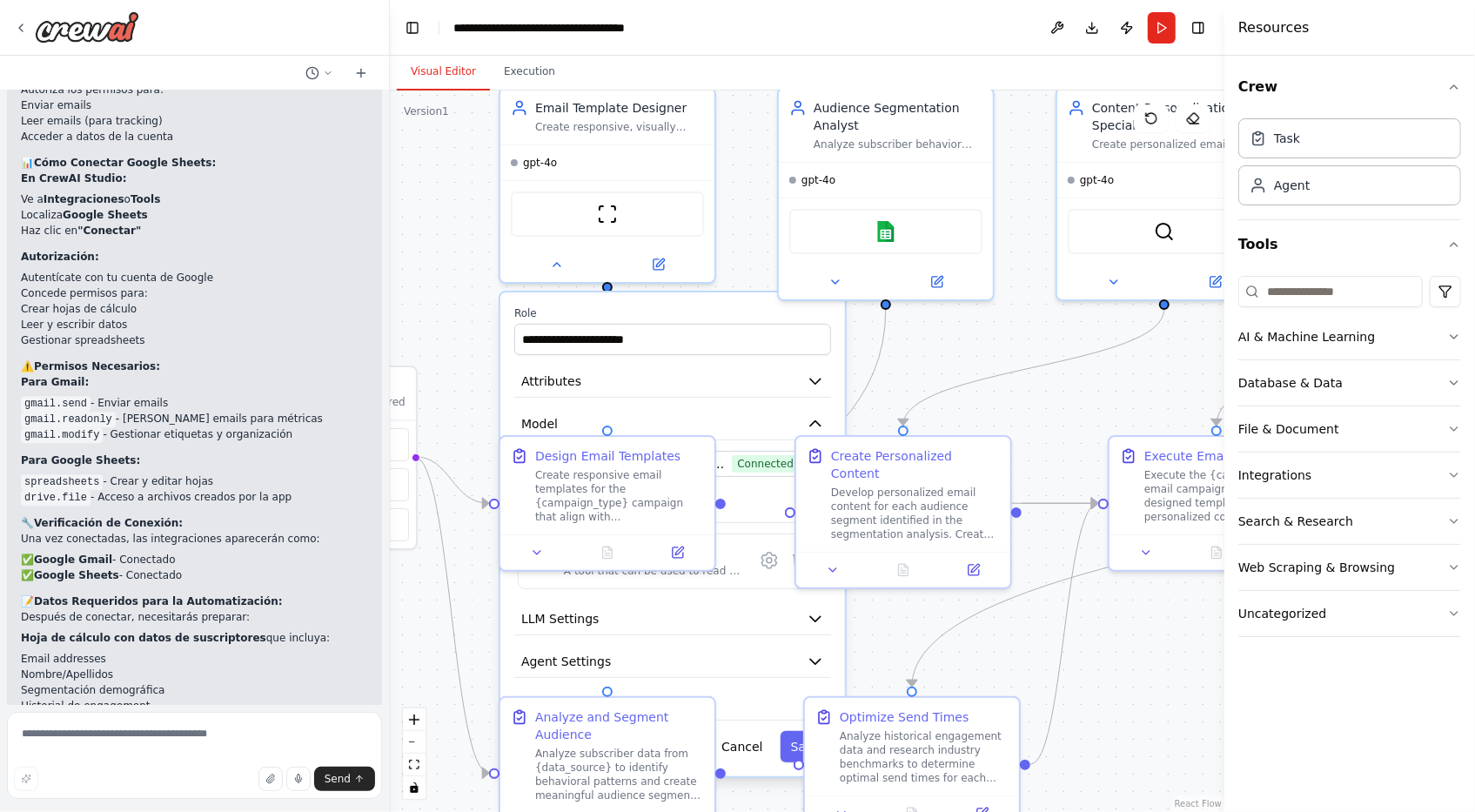
click at [1120, 671] on div ".deletable-edge-delete-btn { width: 20px; height: 20px; border: 0px solid #ffff…" at bounding box center [807, 451] width 834 height 722
click at [558, 262] on icon at bounding box center [557, 262] width 14 height 14
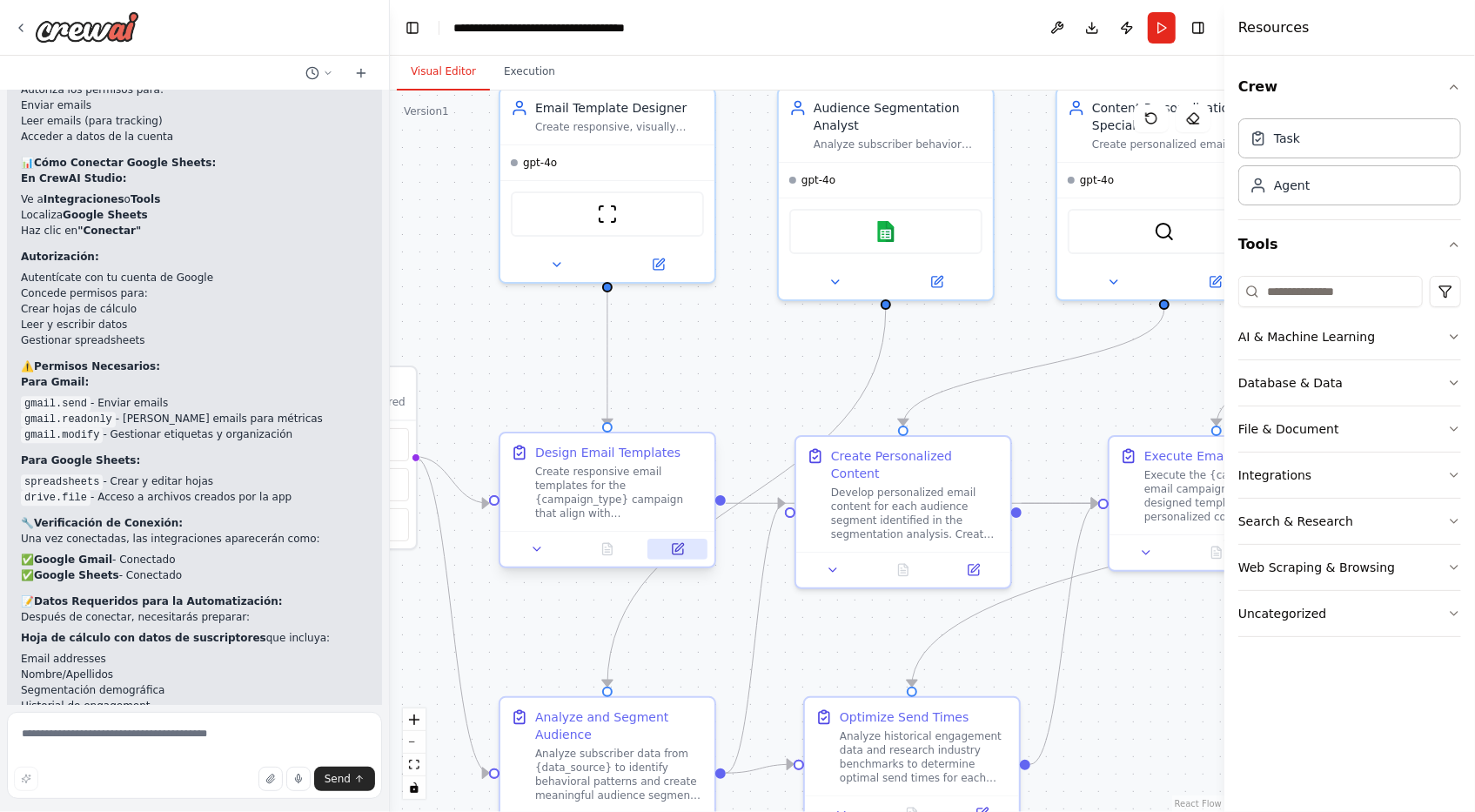
click at [673, 548] on icon at bounding box center [678, 549] width 11 height 11
click at [1162, 15] on button "Run" at bounding box center [1161, 27] width 27 height 31
click at [1375, 22] on div "Resources" at bounding box center [1349, 27] width 251 height 56
click at [1194, 24] on button "Toggle Right Sidebar" at bounding box center [1198, 27] width 24 height 24
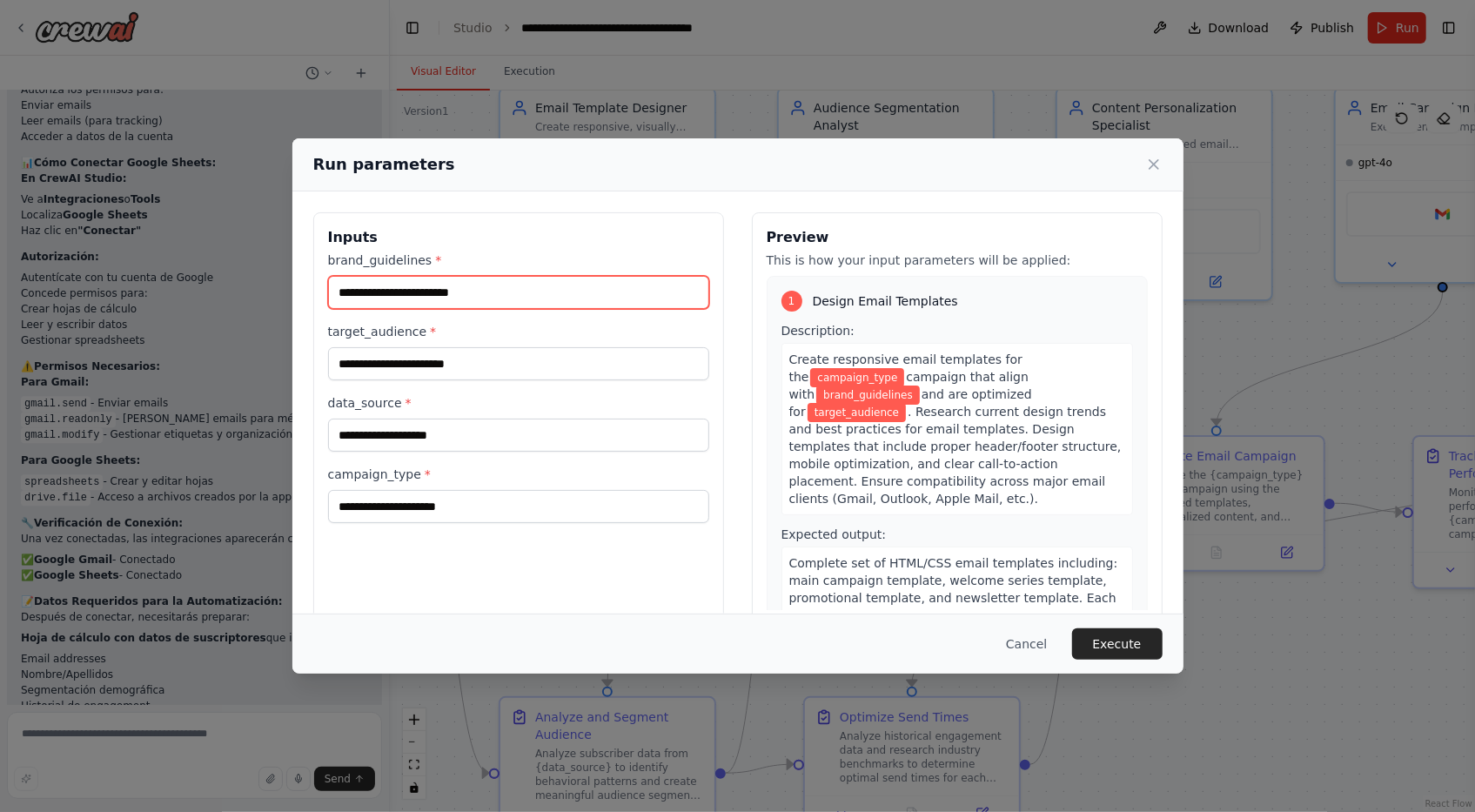
click at [574, 296] on input "brand_guidelines *" at bounding box center [519, 292] width 381 height 33
